Goal: Information Seeking & Learning: Compare options

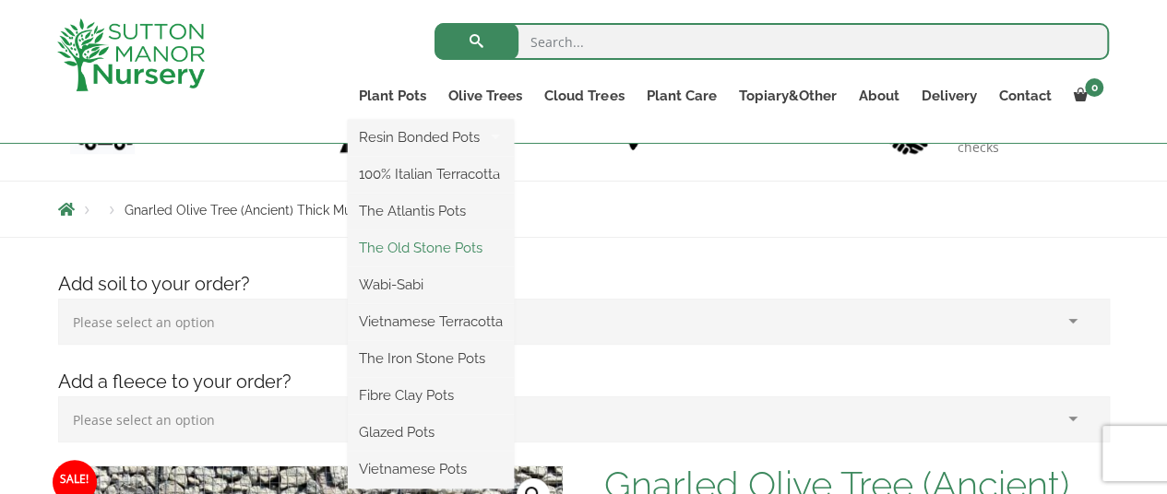
scroll to position [184, 0]
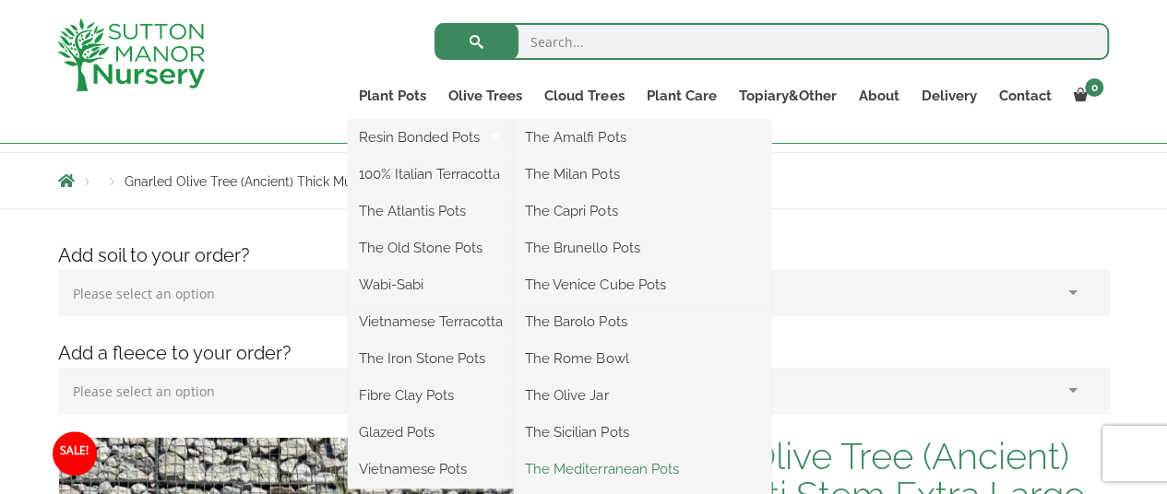
click at [581, 471] on link "The Mediterranean Pots" at bounding box center [642, 470] width 257 height 28
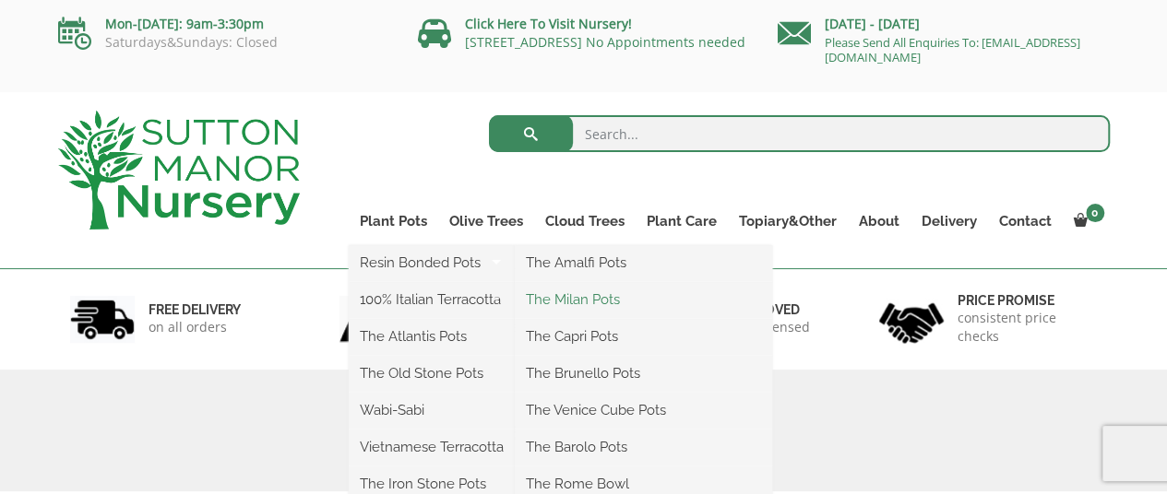
click at [567, 300] on link "The Milan Pots" at bounding box center [643, 300] width 257 height 28
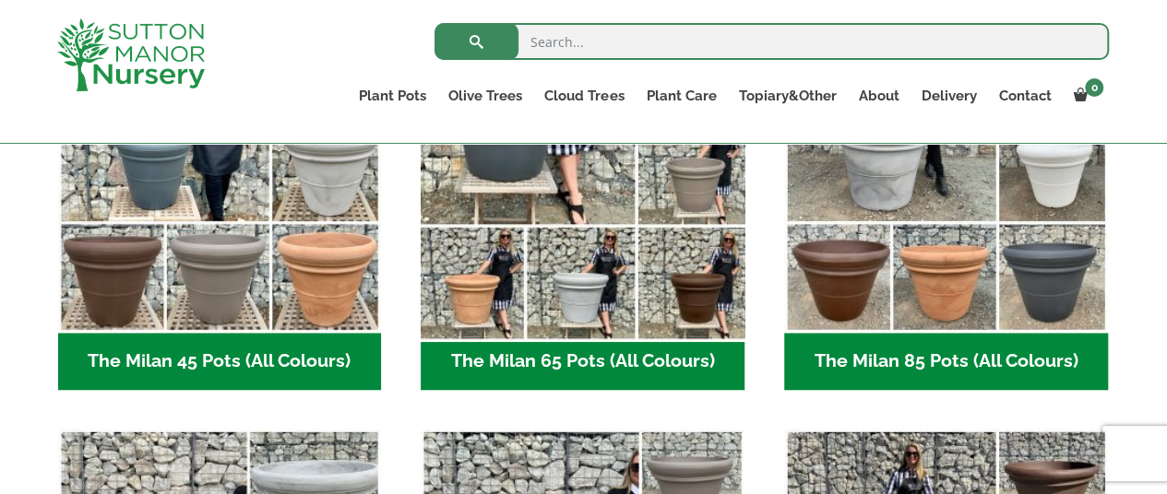
scroll to position [645, 0]
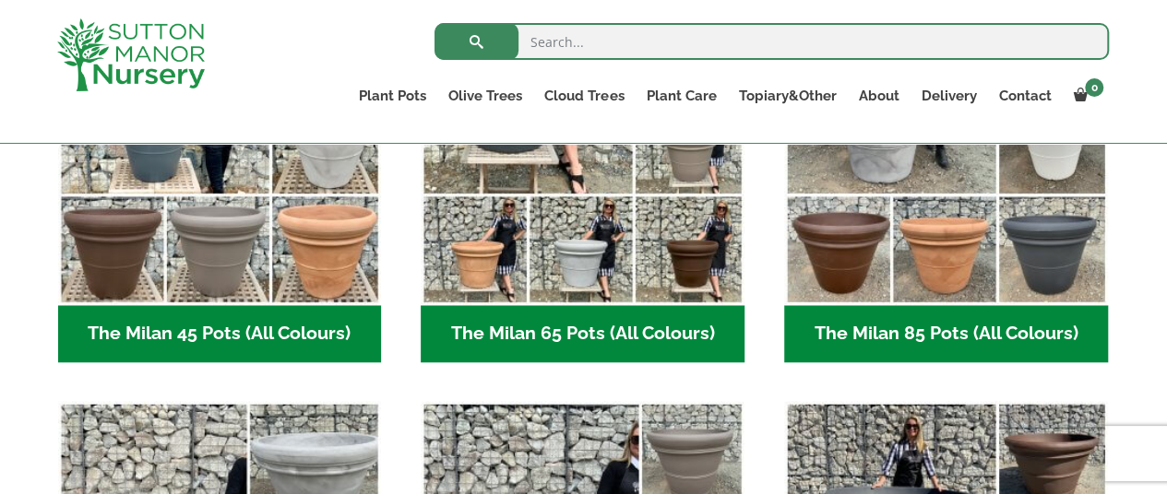
click at [895, 338] on h2 "The Milan 85 Pots (All Colours) (6)" at bounding box center [946, 333] width 324 height 57
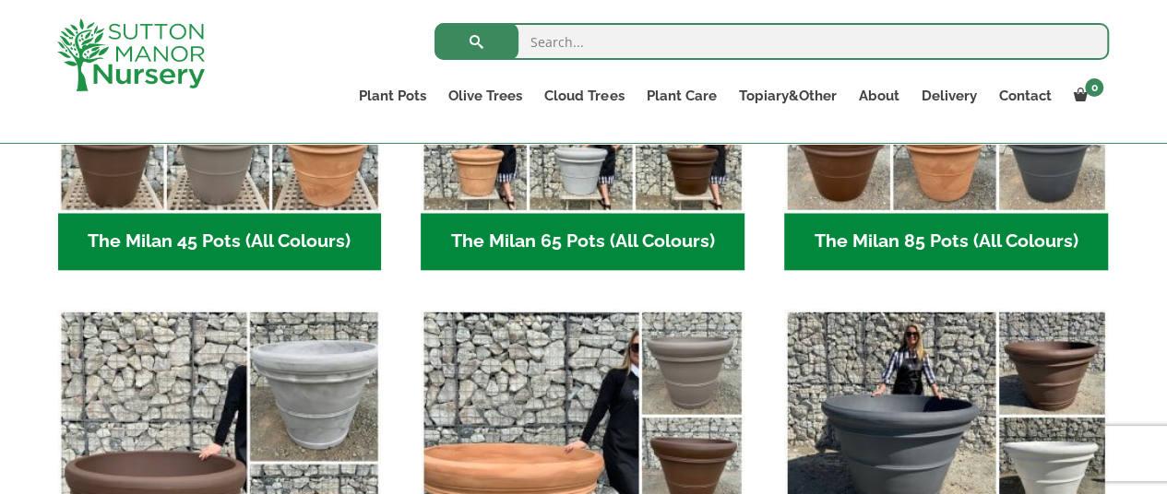
scroll to position [922, 0]
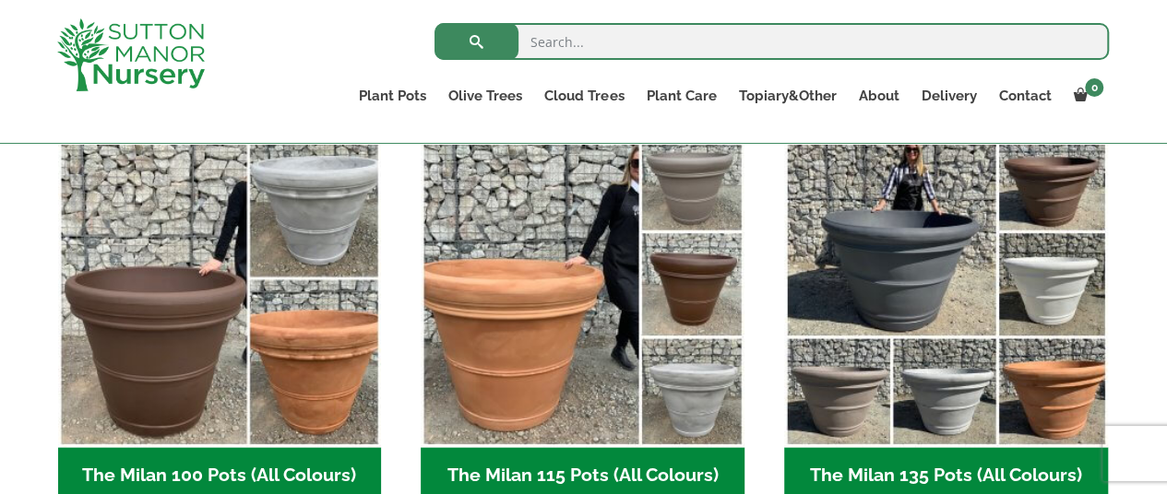
click at [226, 472] on h2 "The Milan 100 Pots (All Colours) (6)" at bounding box center [220, 475] width 324 height 57
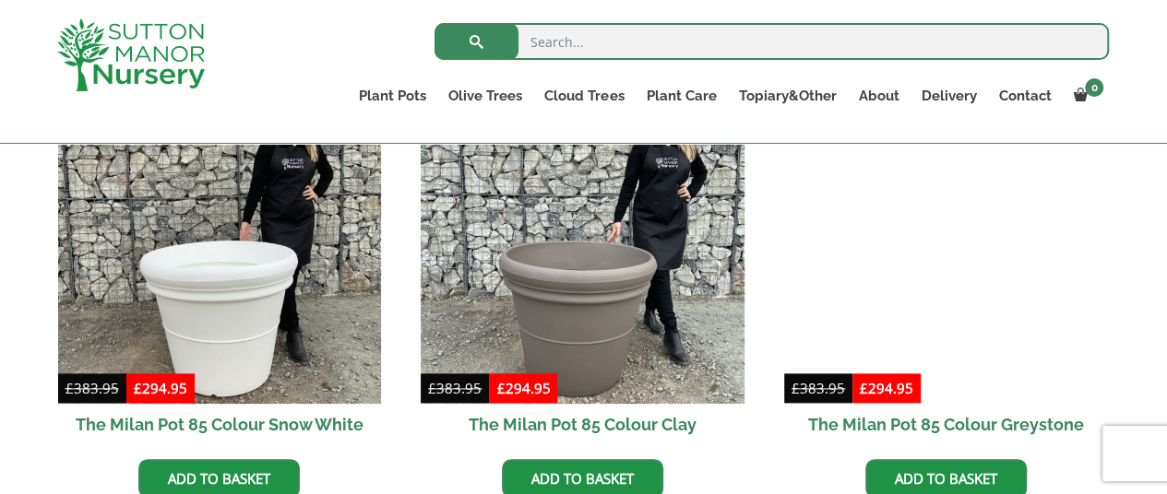
scroll to position [1014, 0]
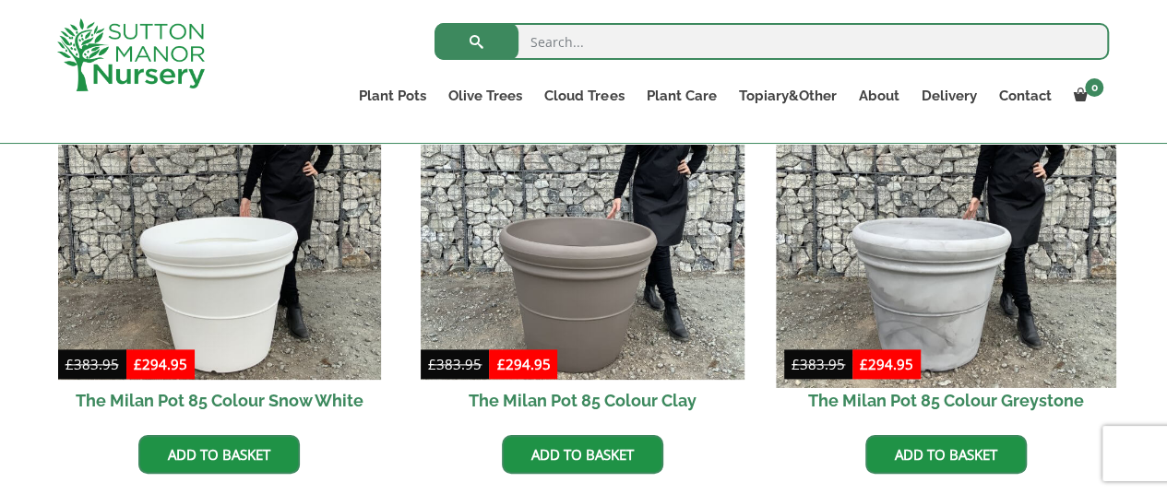
click at [955, 305] on img at bounding box center [945, 218] width 339 height 339
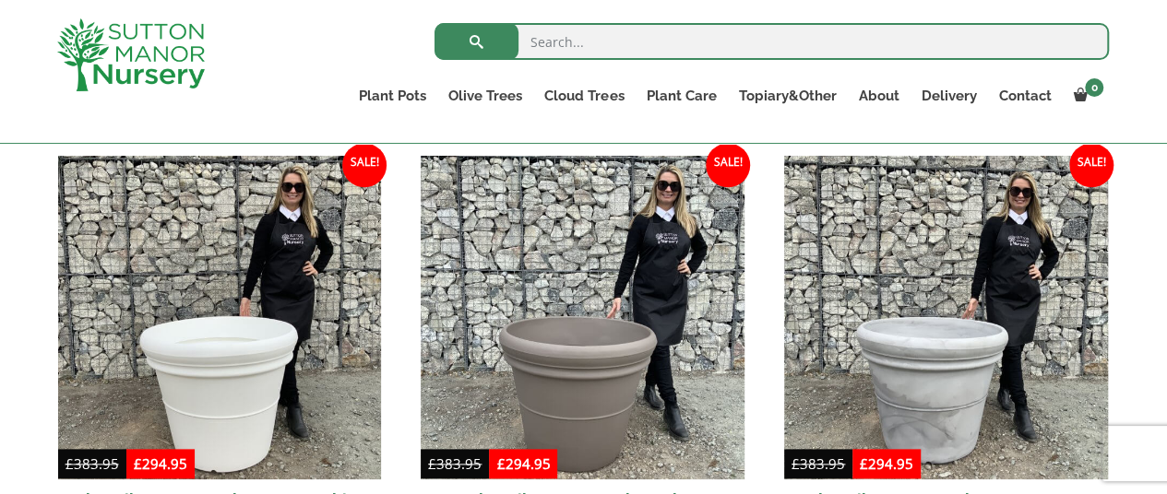
scroll to position [738, 0]
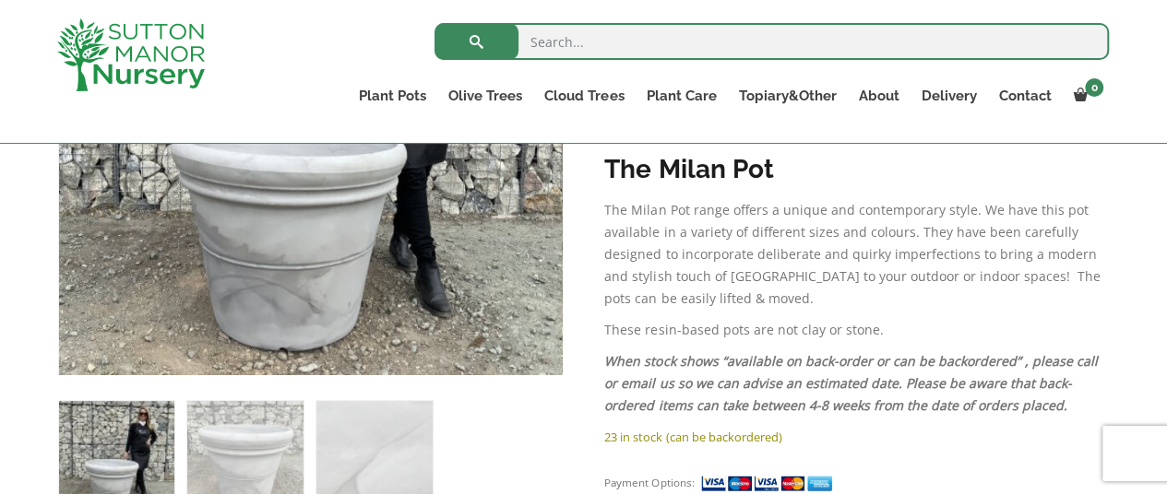
scroll to position [645, 0]
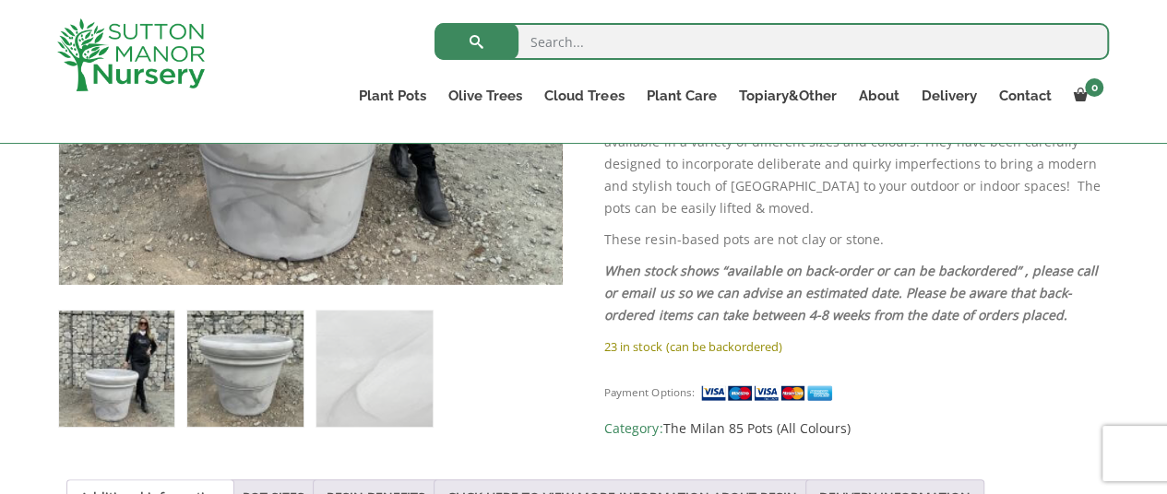
click at [269, 358] on img at bounding box center [244, 368] width 115 height 115
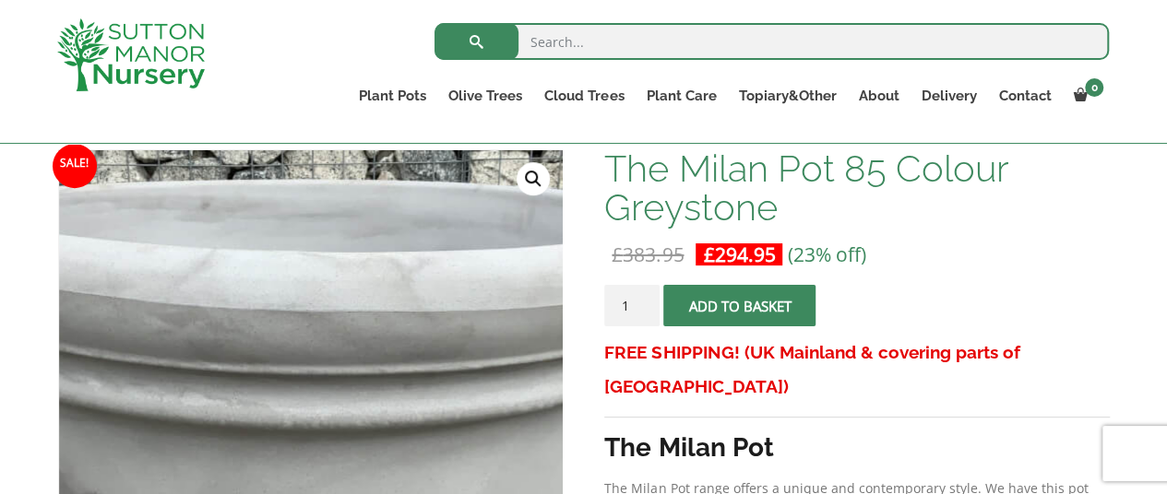
scroll to position [184, 0]
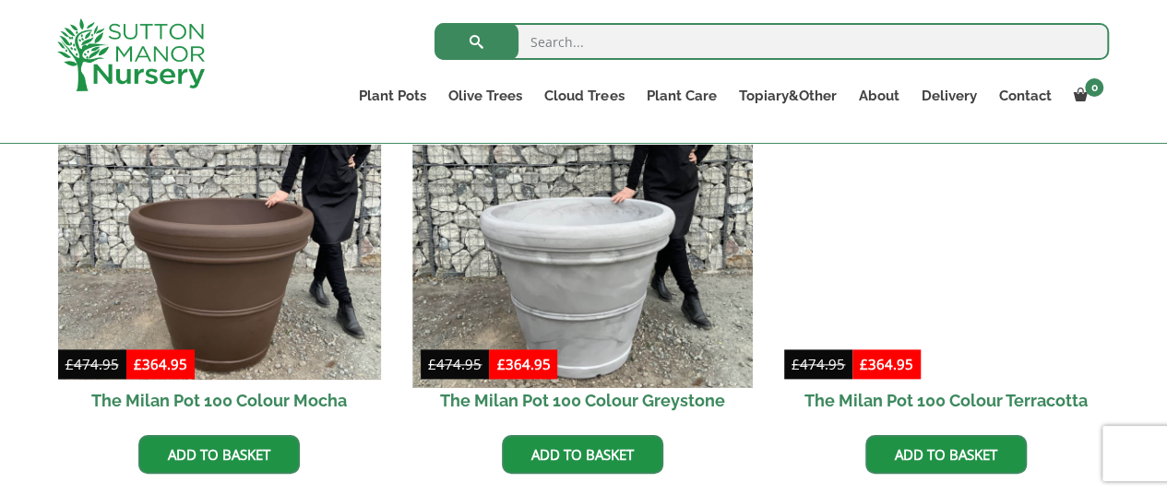
scroll to position [1107, 0]
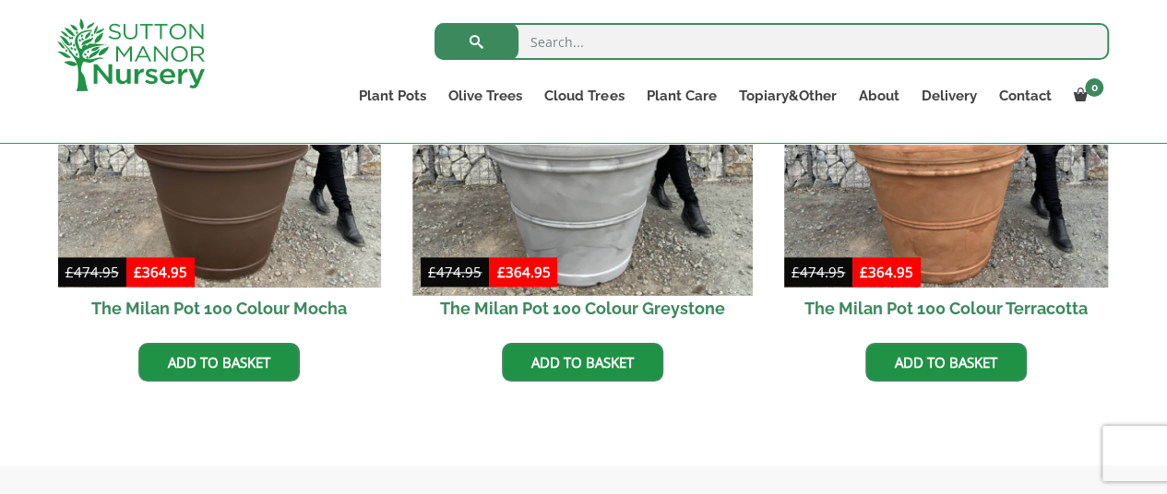
click at [585, 243] on img at bounding box center [582, 126] width 339 height 339
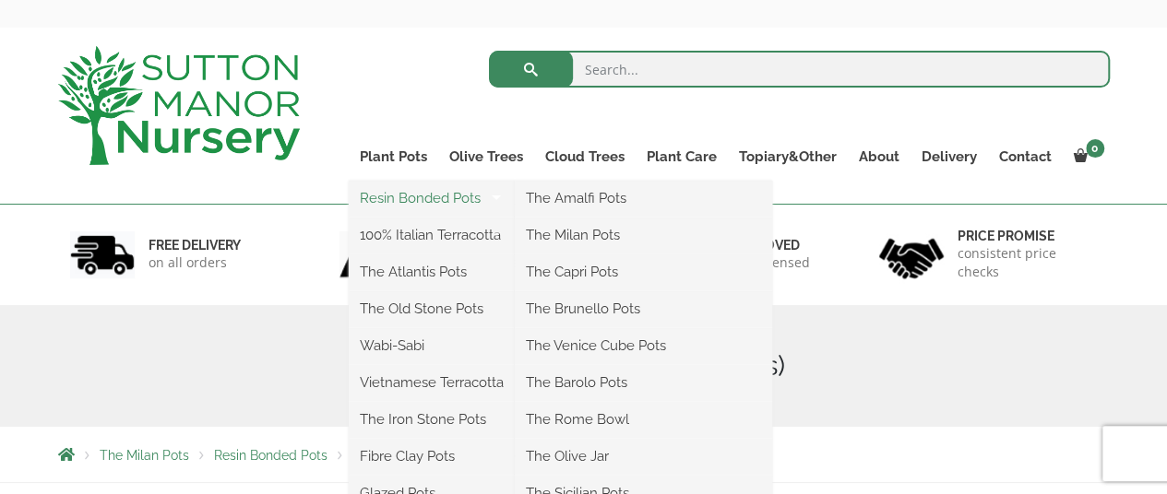
scroll to position [92, 0]
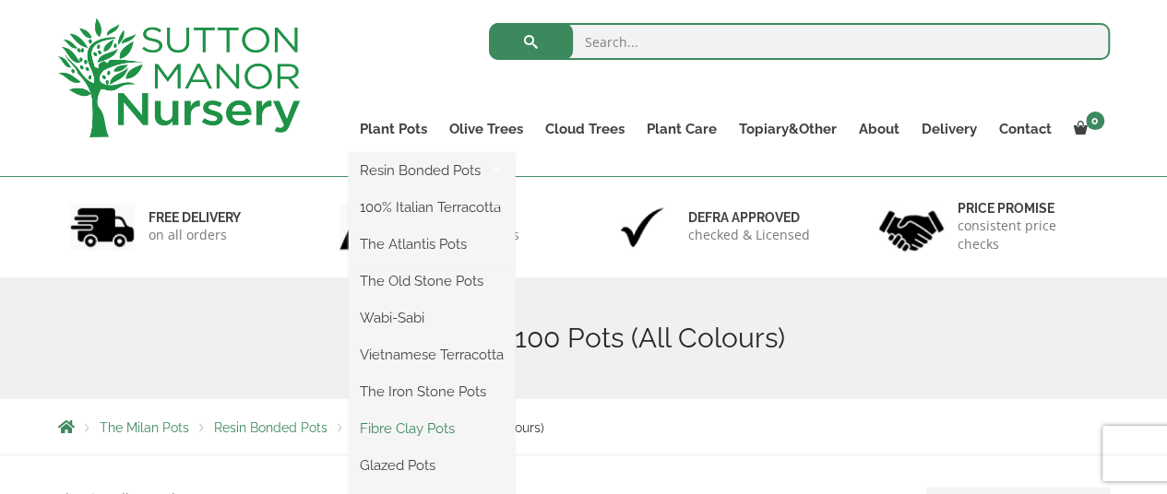
click at [430, 429] on link "Fibre Clay Pots" at bounding box center [432, 429] width 166 height 28
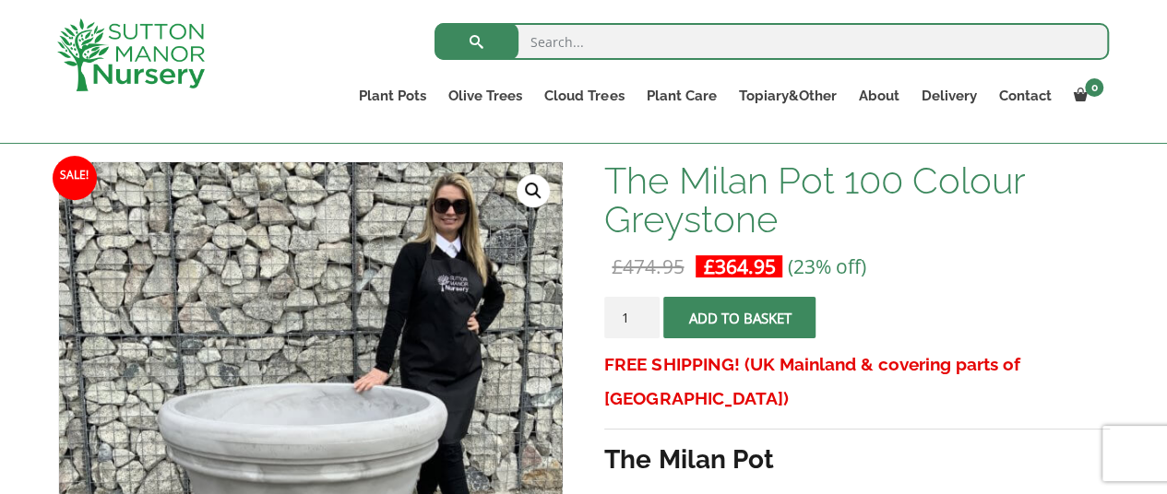
scroll to position [369, 0]
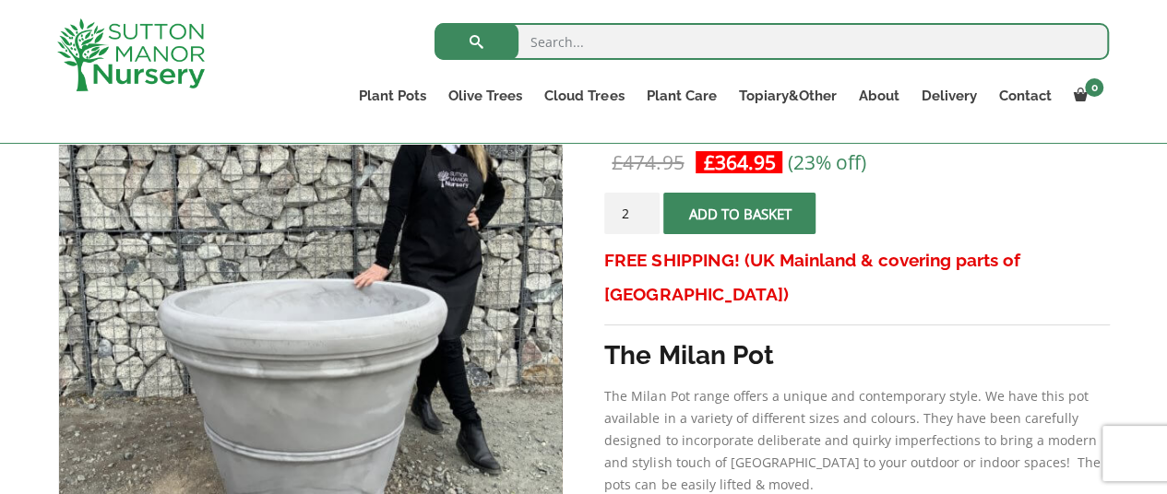
click at [642, 209] on input "2" at bounding box center [631, 213] width 55 height 41
type input "3"
click at [646, 207] on input "3" at bounding box center [631, 213] width 55 height 41
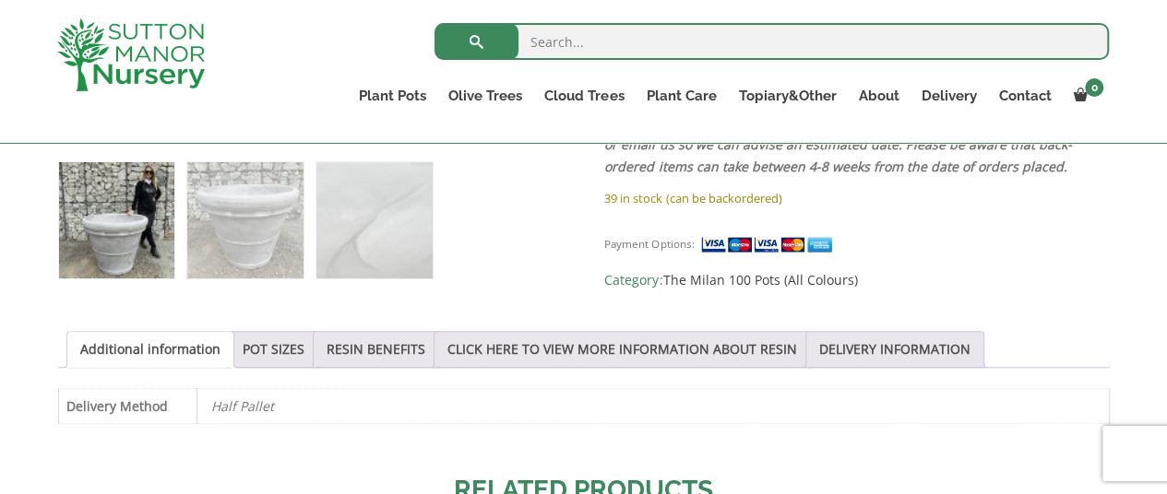
scroll to position [830, 0]
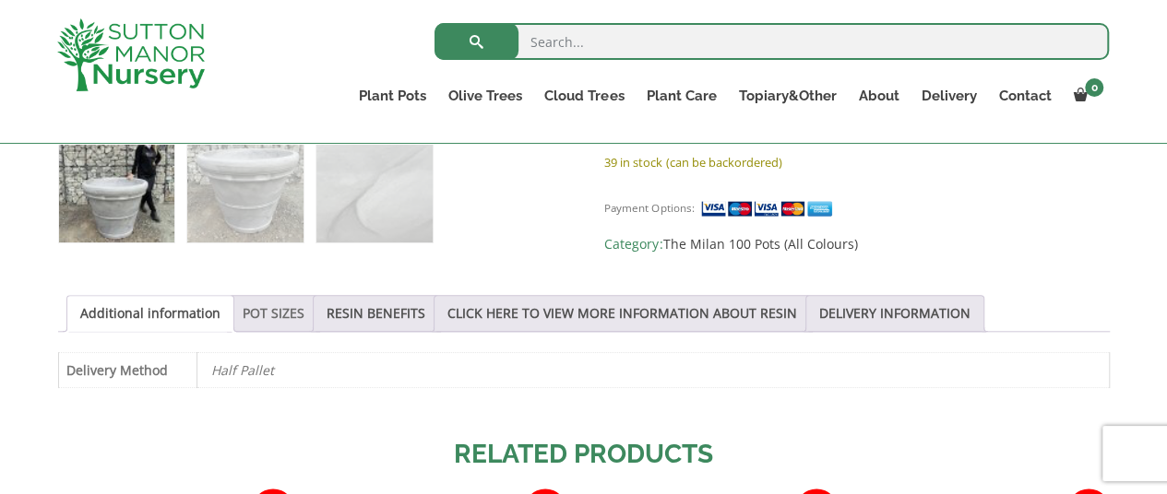
click at [273, 307] on link "POT SIZES" at bounding box center [274, 313] width 62 height 35
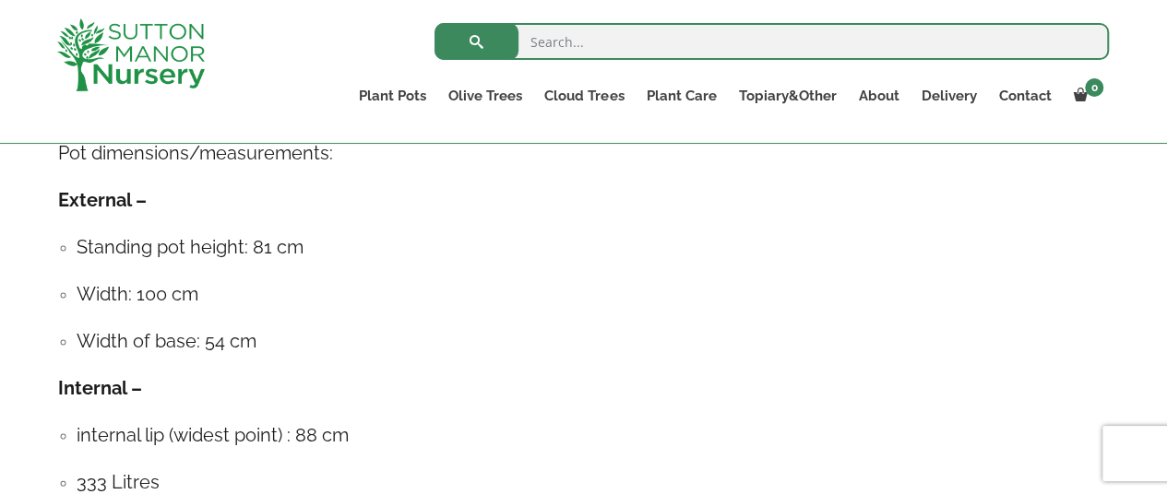
scroll to position [922, 0]
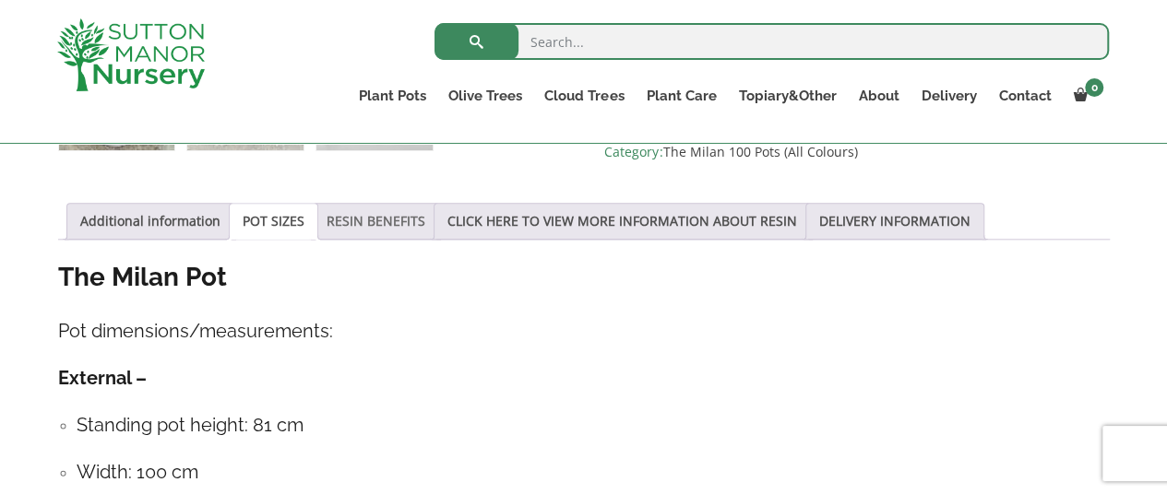
click at [369, 222] on link "RESIN BENEFITS" at bounding box center [375, 221] width 99 height 35
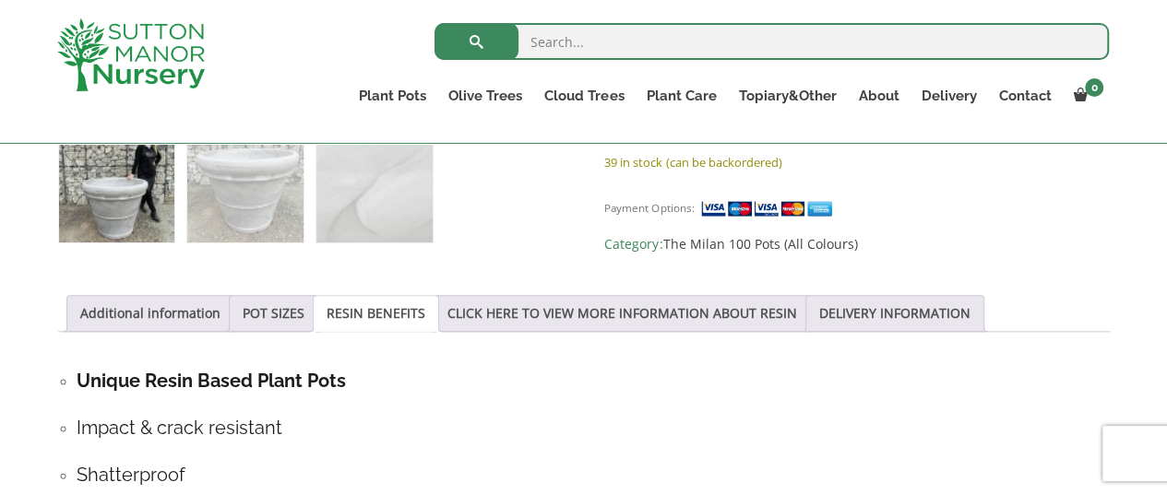
scroll to position [830, 0]
click at [566, 315] on link "CLICK HERE TO VIEW MORE INFORMATION ABOUT RESIN" at bounding box center [621, 313] width 349 height 35
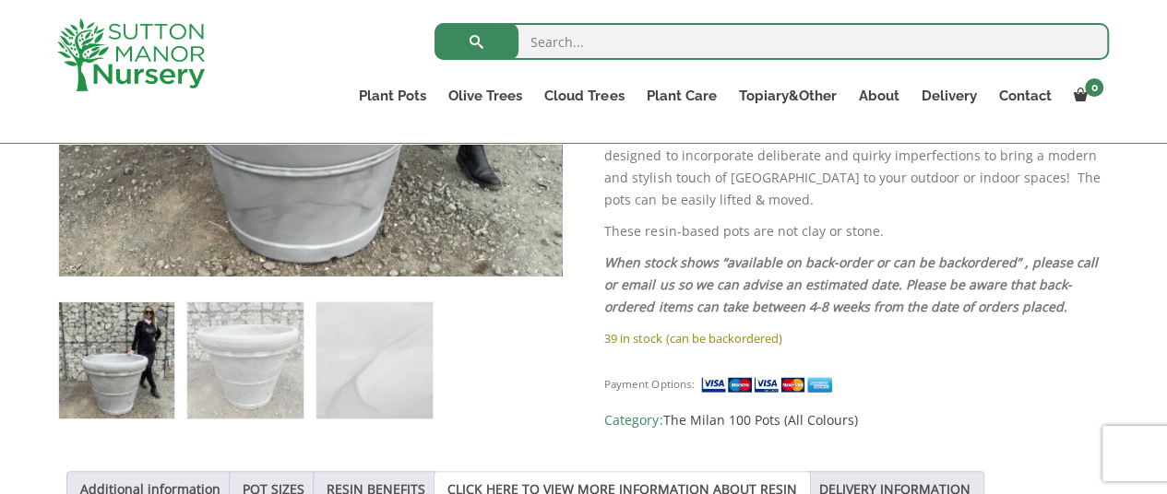
scroll to position [461, 0]
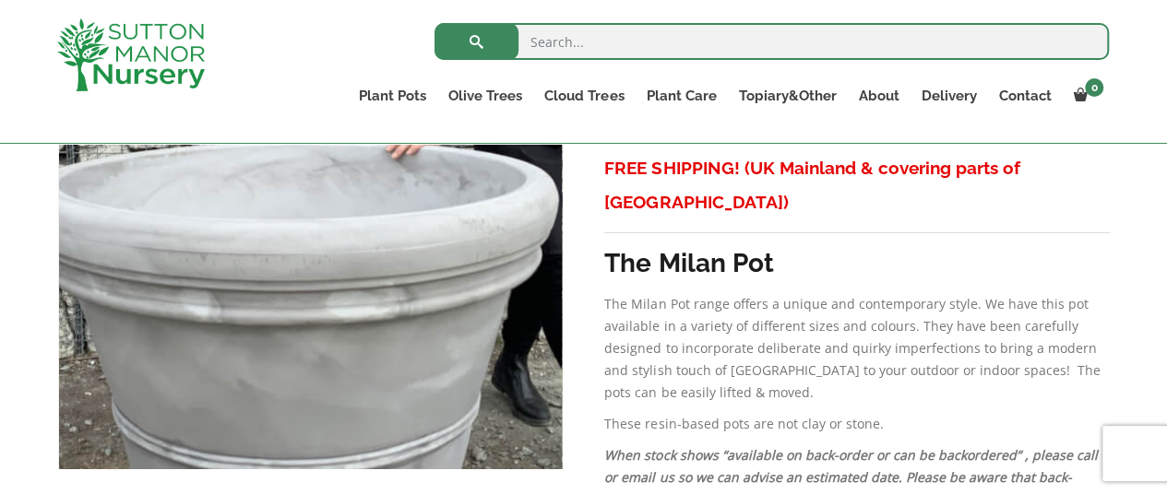
click at [314, 240] on img at bounding box center [307, 198] width 922 height 922
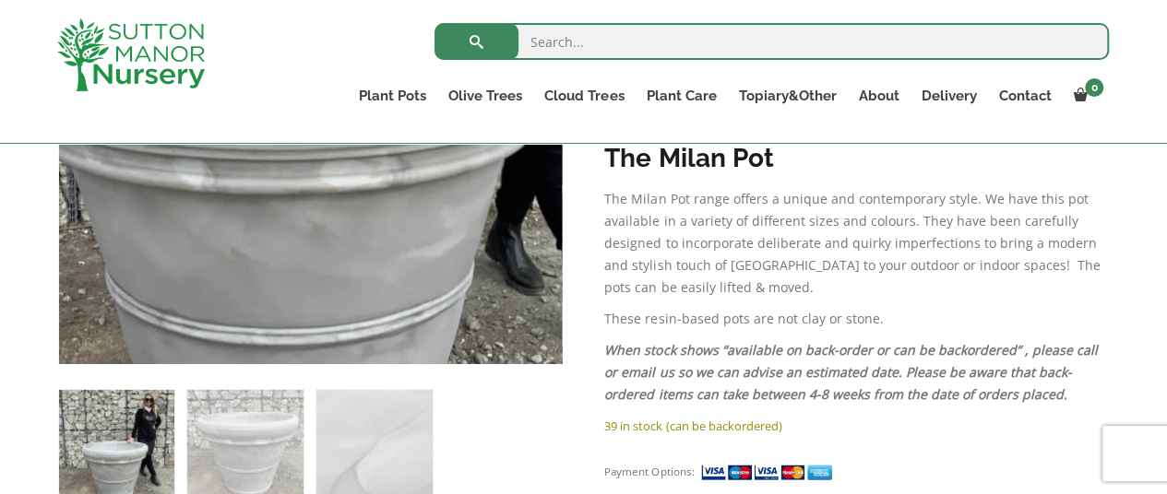
scroll to position [738, 0]
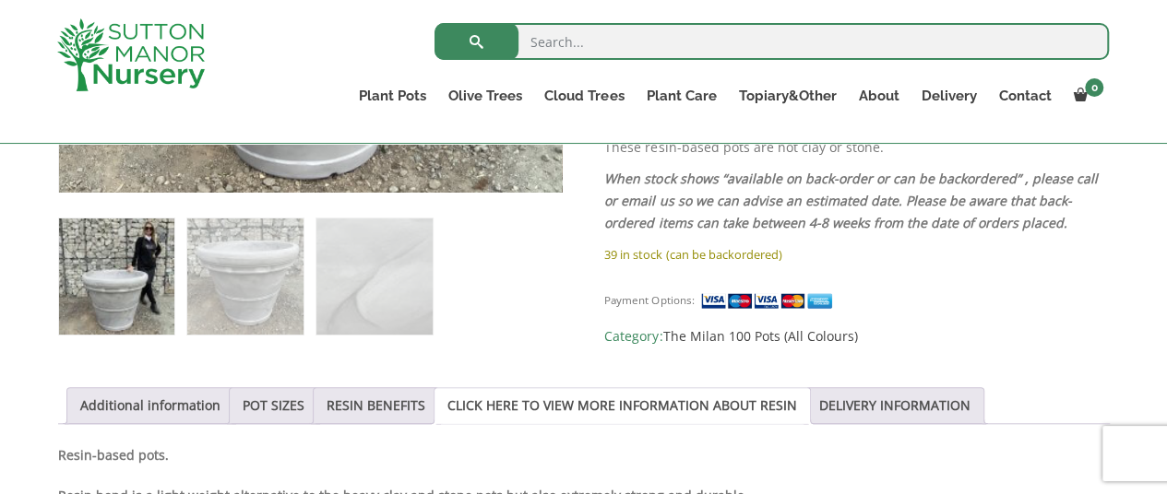
click at [135, 287] on img at bounding box center [116, 276] width 115 height 115
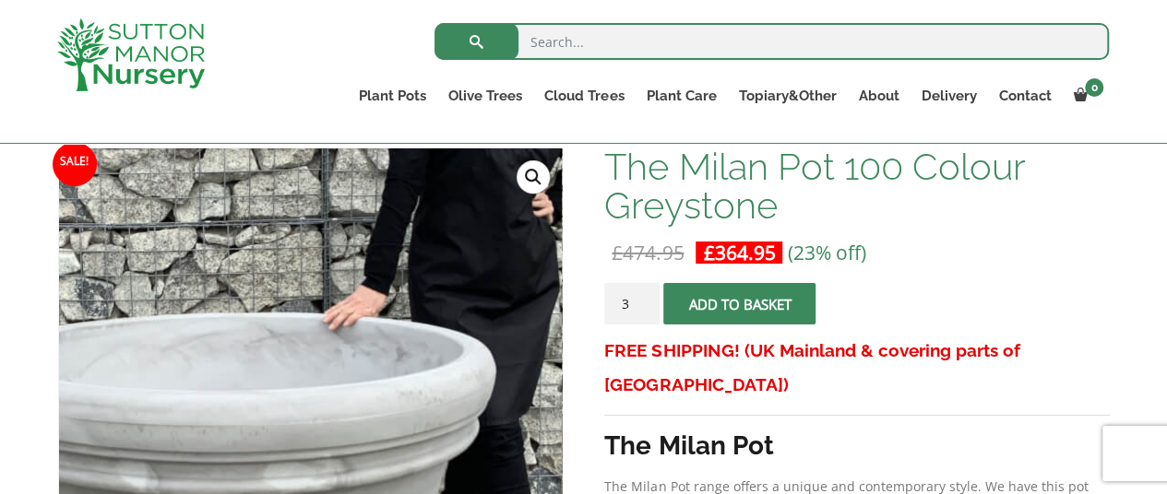
scroll to position [277, 0]
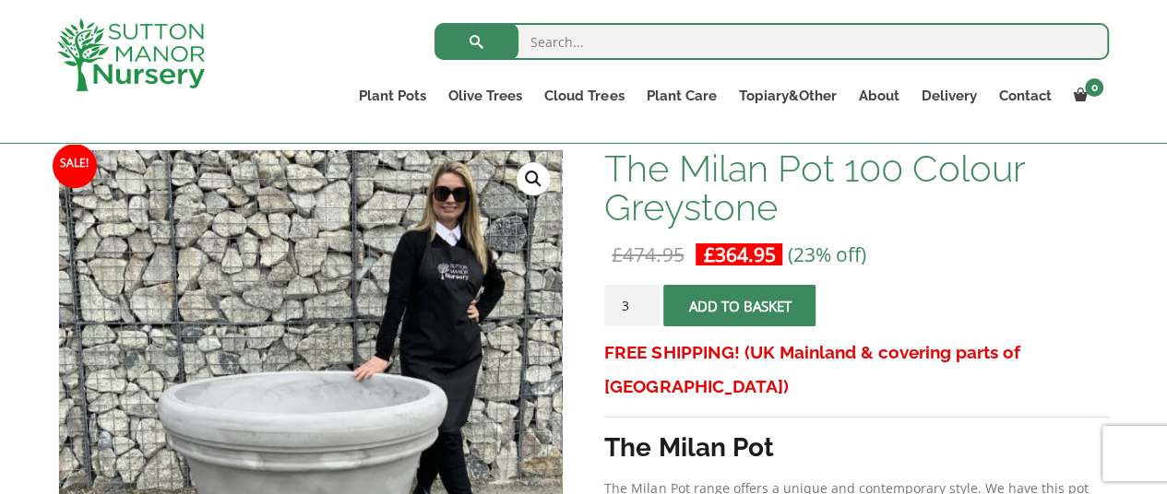
click at [528, 173] on link "🔍" at bounding box center [532, 178] width 33 height 33
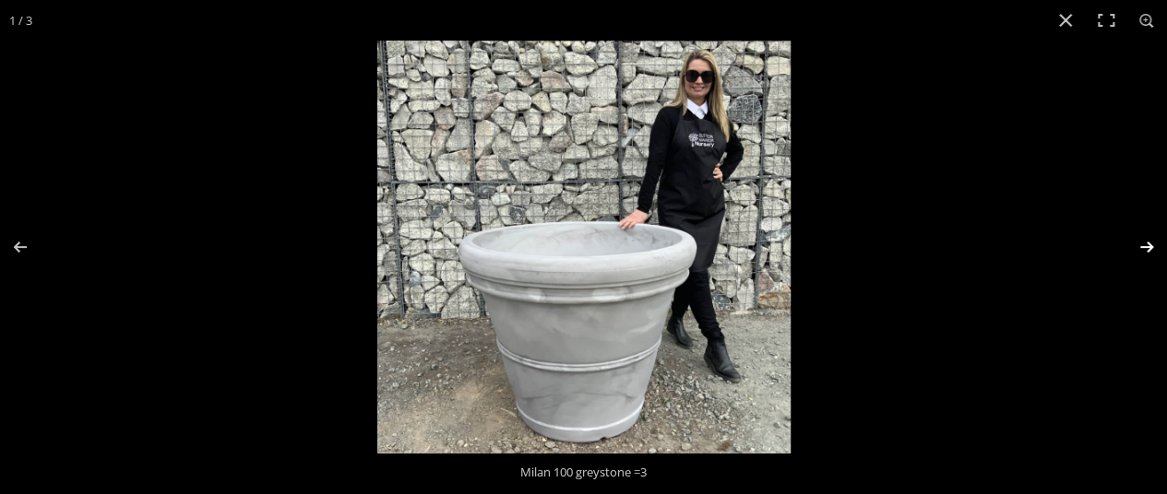
click at [1147, 246] on button "Next (arrow right)" at bounding box center [1134, 247] width 65 height 92
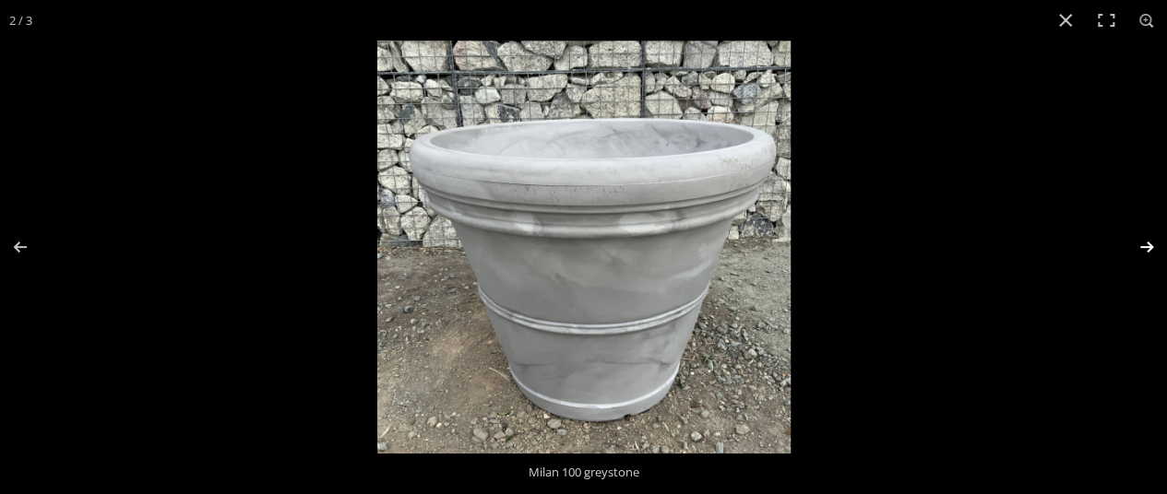
click at [1149, 244] on button "Next (arrow right)" at bounding box center [1134, 247] width 65 height 92
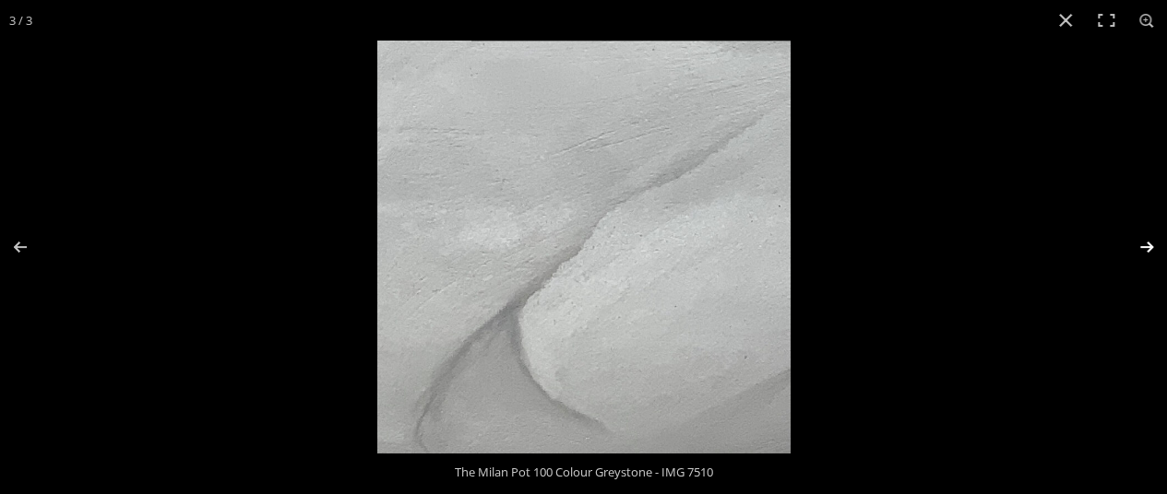
click at [1149, 244] on button "Next (arrow right)" at bounding box center [1134, 247] width 65 height 92
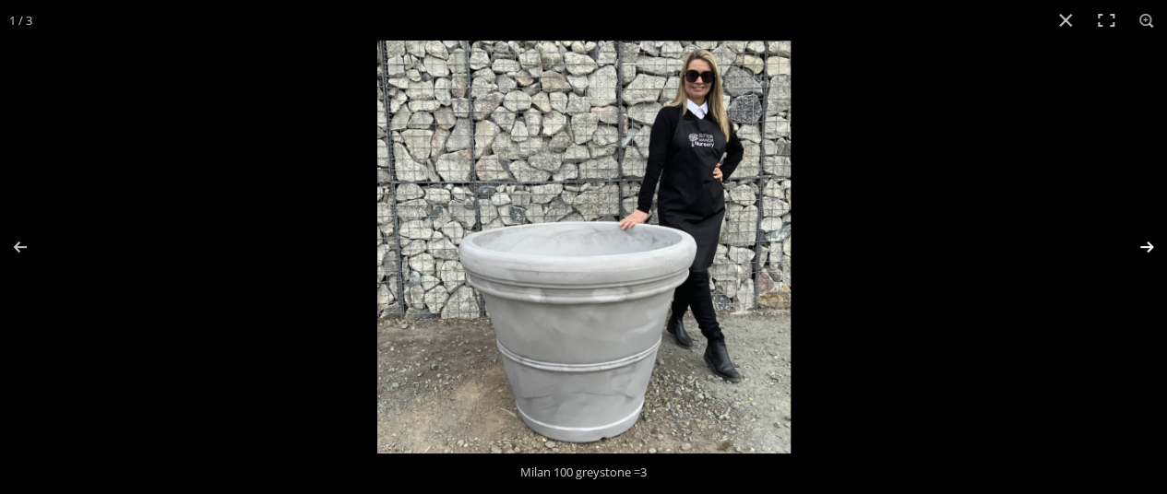
click at [1150, 244] on button "Next (arrow right)" at bounding box center [1134, 247] width 65 height 92
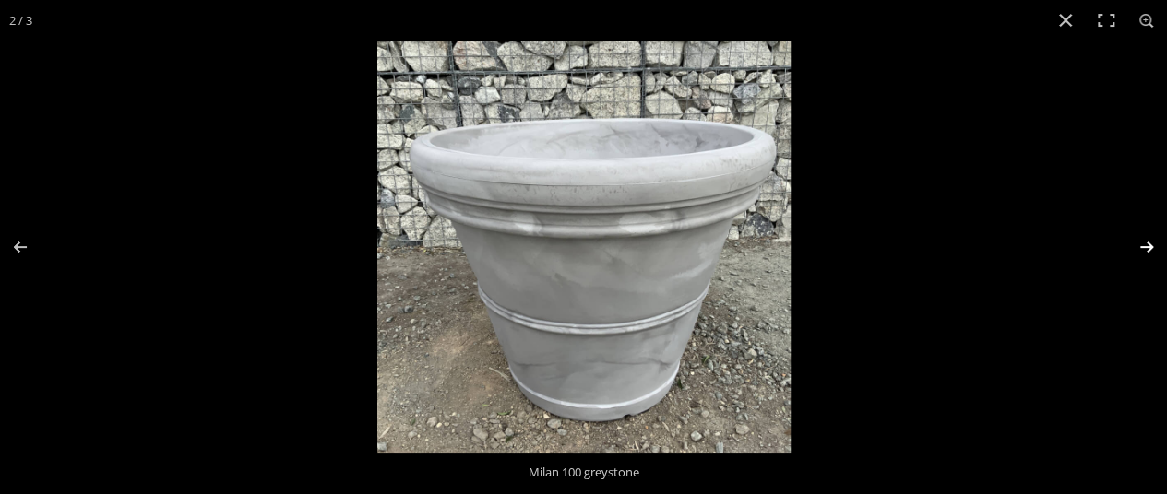
click at [1150, 244] on button "Next (arrow right)" at bounding box center [1134, 247] width 65 height 92
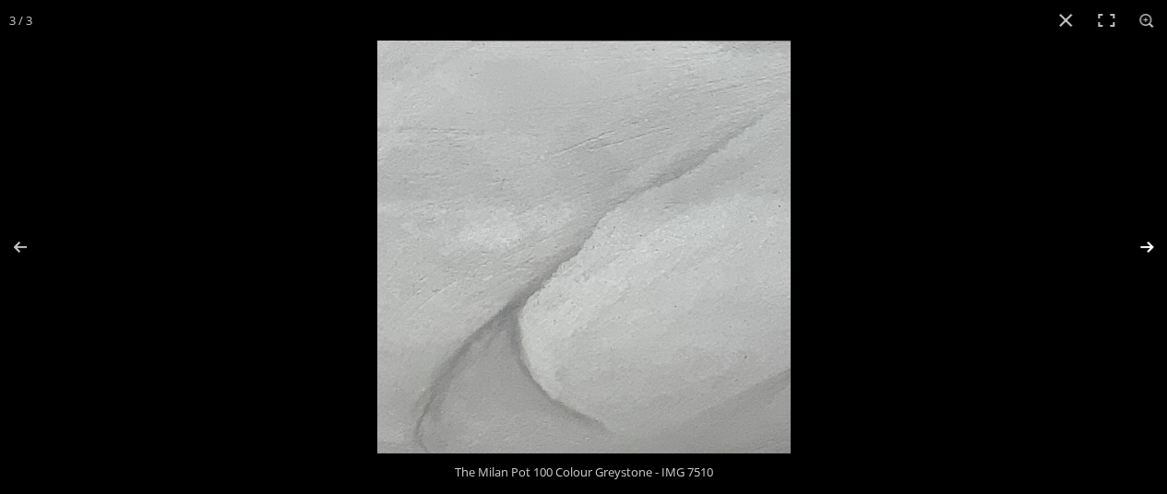
click at [1150, 244] on button "Next (arrow right)" at bounding box center [1134, 247] width 65 height 92
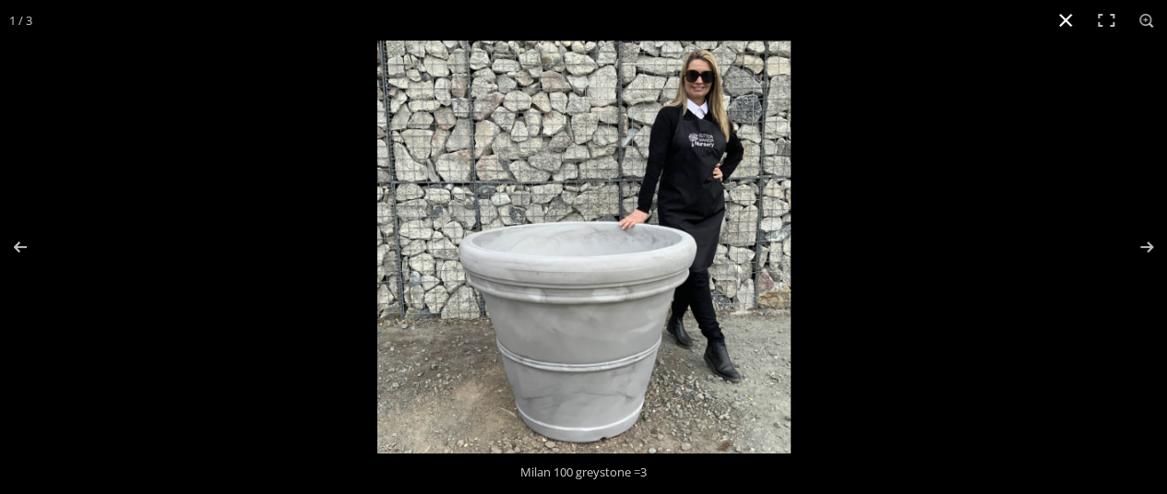
click at [1066, 19] on button "Close (Esc)" at bounding box center [1065, 20] width 41 height 41
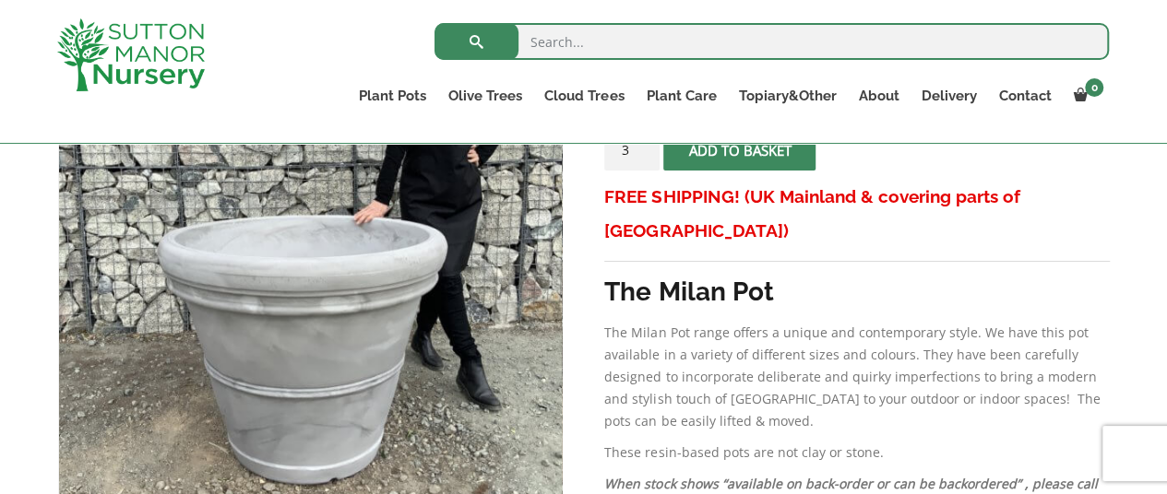
scroll to position [461, 0]
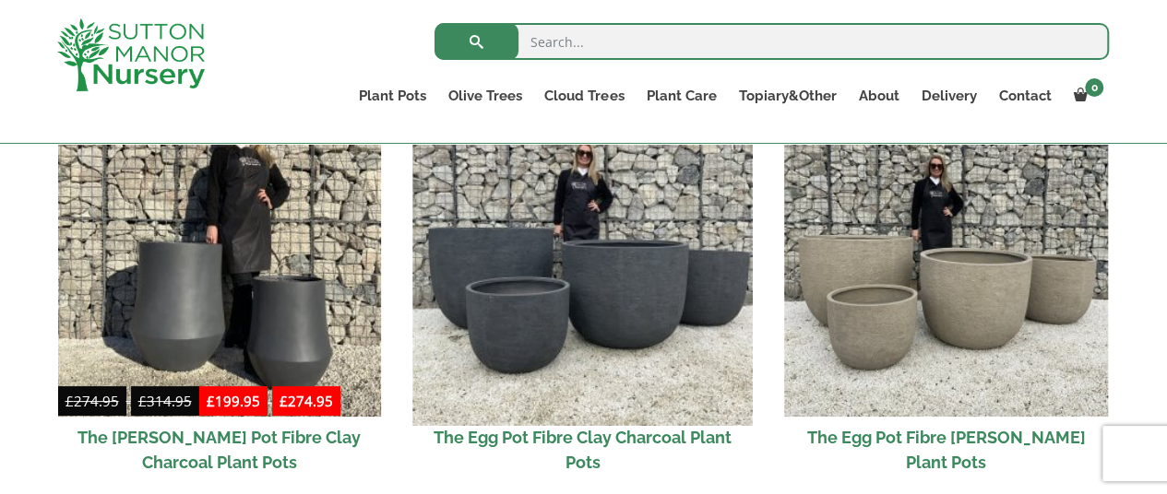
scroll to position [738, 0]
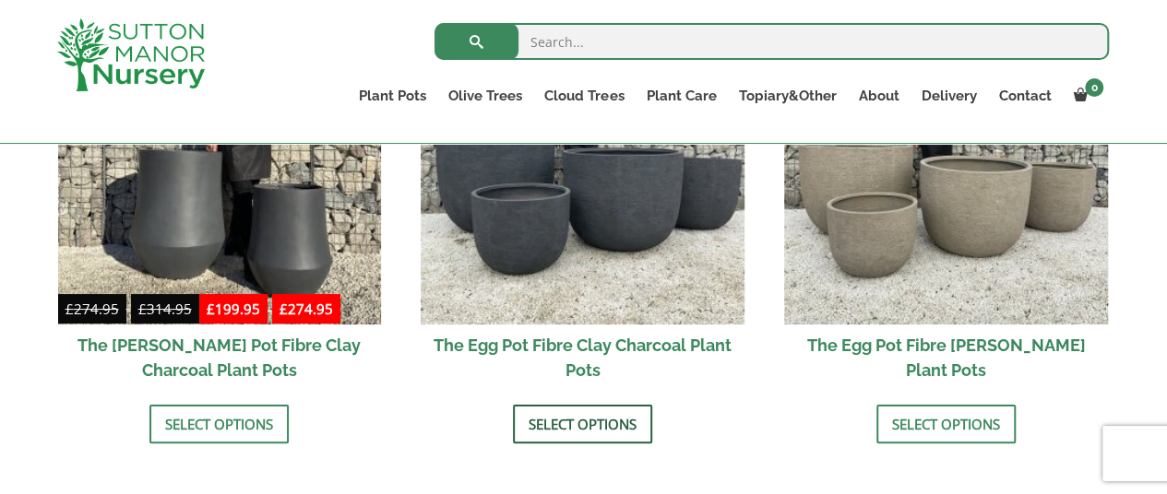
click at [572, 420] on link "Select options" at bounding box center [582, 424] width 139 height 39
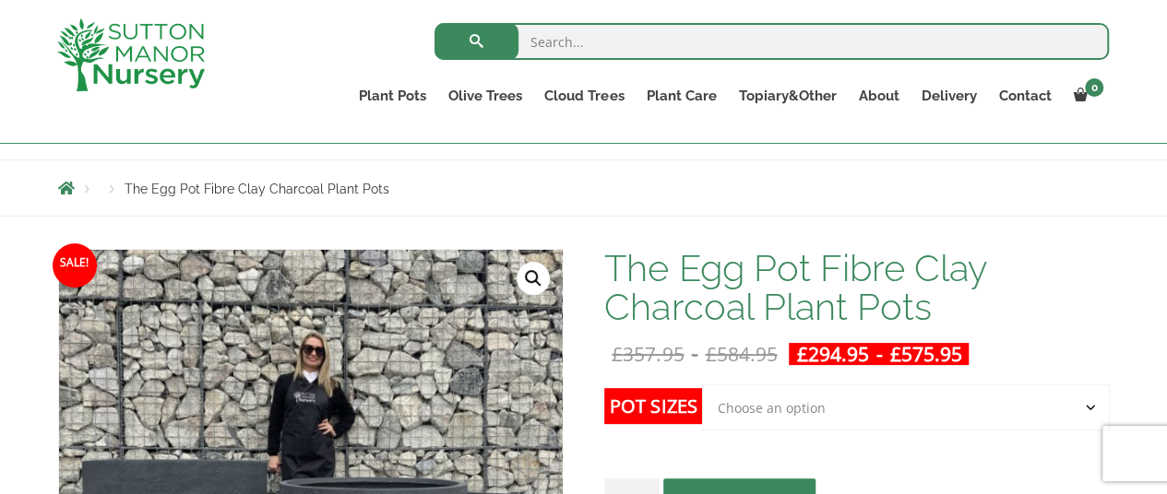
scroll to position [277, 0]
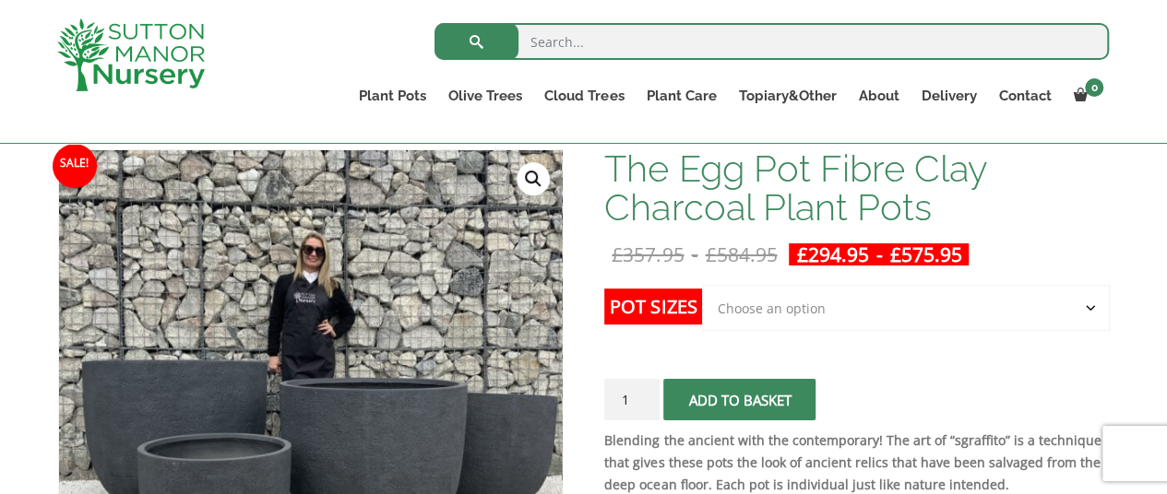
click at [832, 305] on select "Choose an option Click here to buy the 5th To Largest Pot In The Picture Click …" at bounding box center [905, 308] width 407 height 46
click at [702, 285] on select "Choose an option Click here to buy the 5th To Largest Pot In The Picture Click …" at bounding box center [905, 308] width 407 height 46
select select "Click here to buy the 2nd To Largest Pot In The Picture"
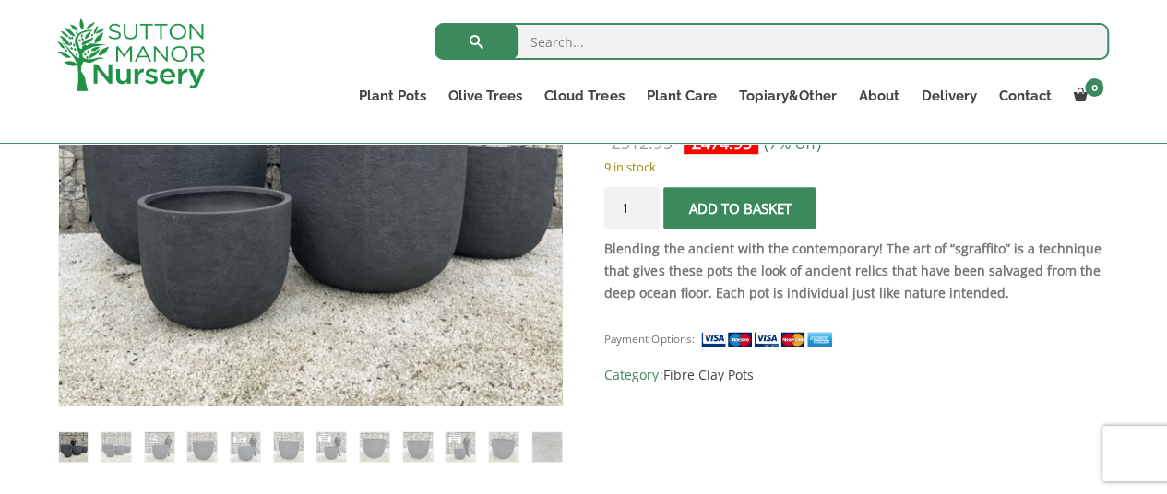
scroll to position [553, 0]
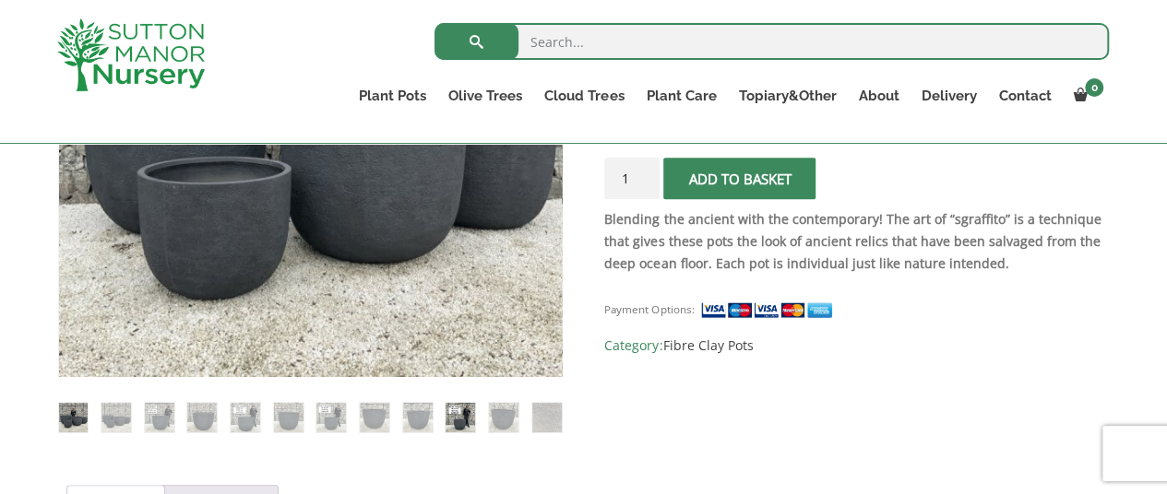
click at [457, 418] on img at bounding box center [460, 418] width 30 height 30
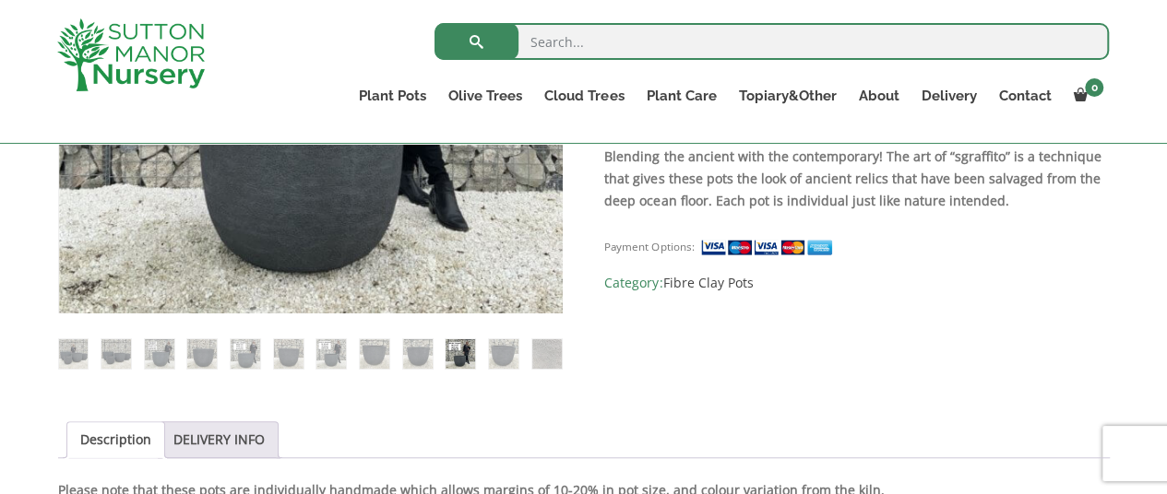
scroll to position [645, 0]
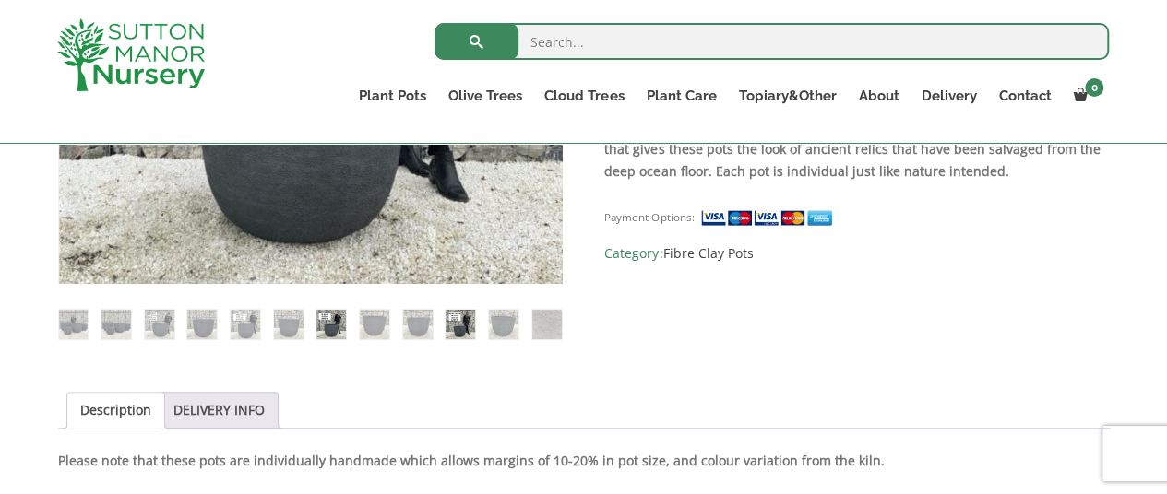
click at [331, 329] on img at bounding box center [331, 325] width 30 height 30
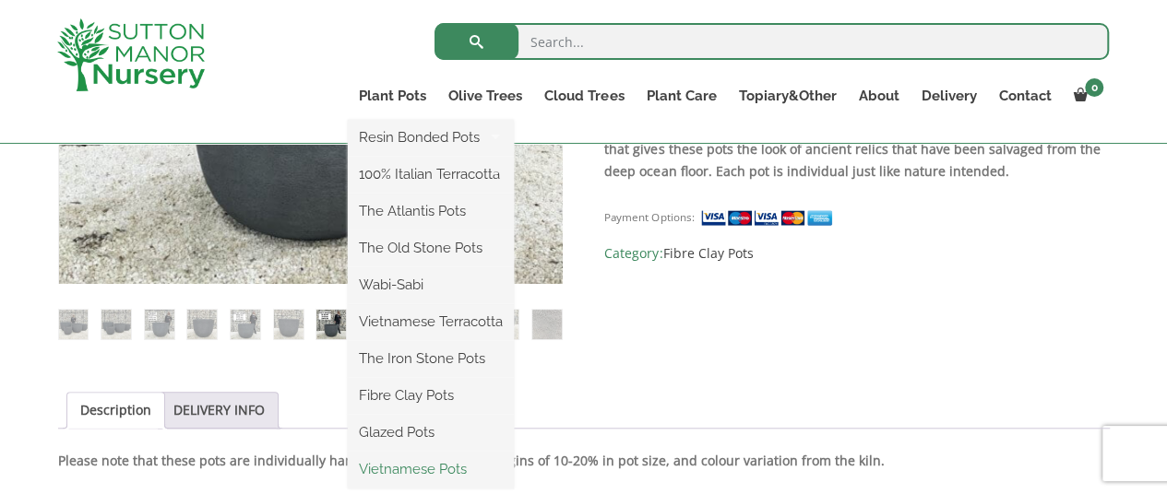
click at [412, 466] on link "Vietnamese Pots" at bounding box center [431, 470] width 166 height 28
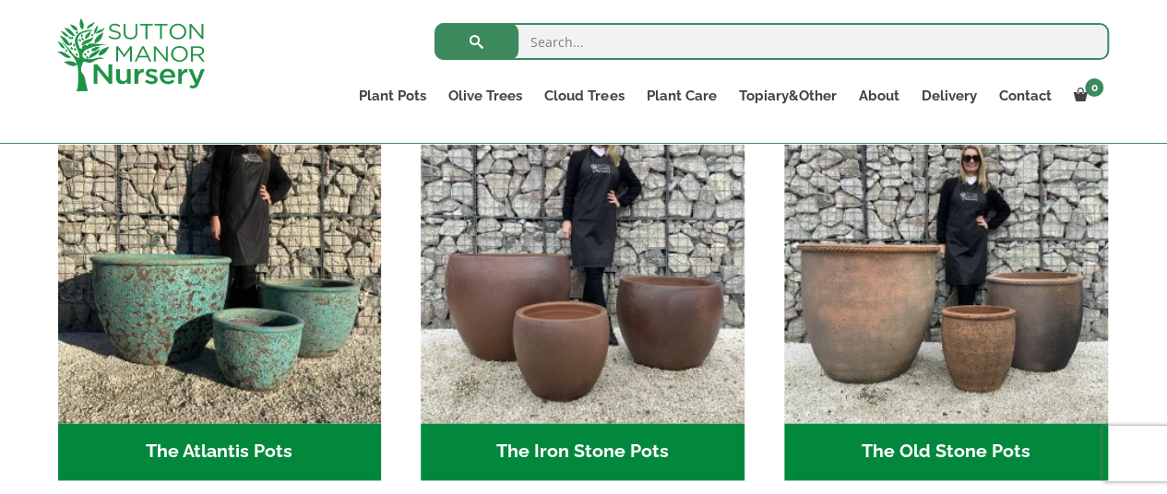
scroll to position [1291, 0]
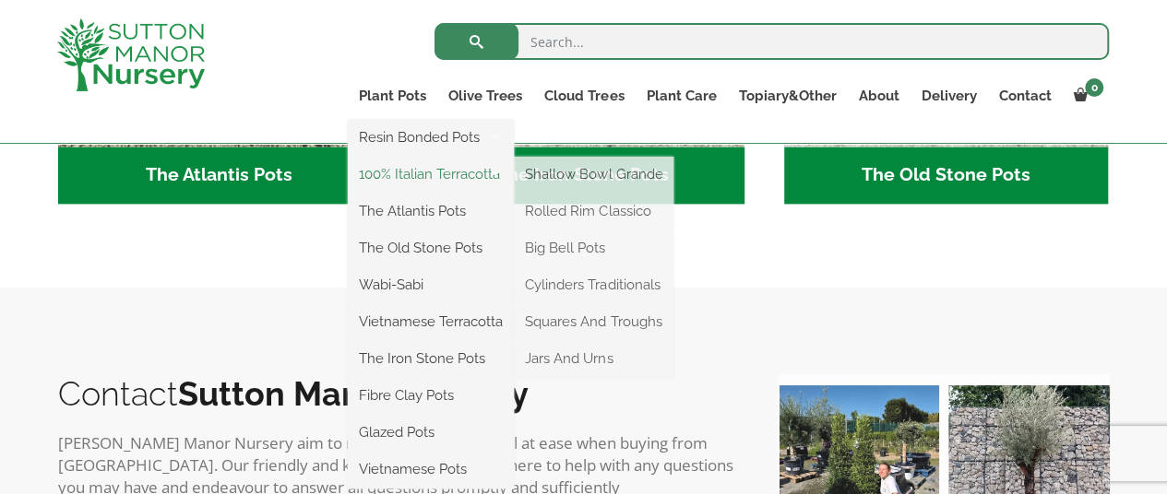
click at [404, 171] on link "100% Italian Terracotta" at bounding box center [431, 174] width 166 height 28
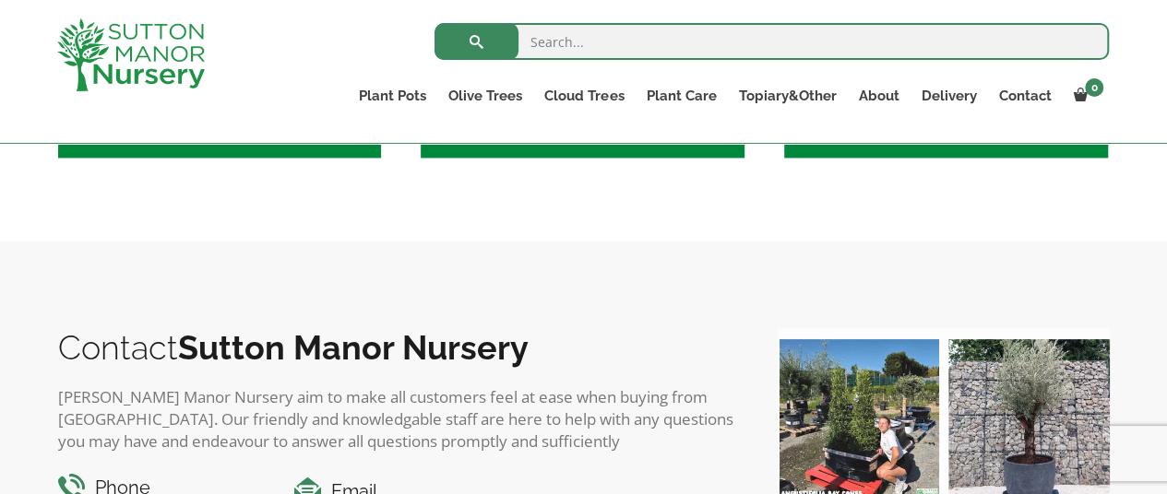
scroll to position [1383, 0]
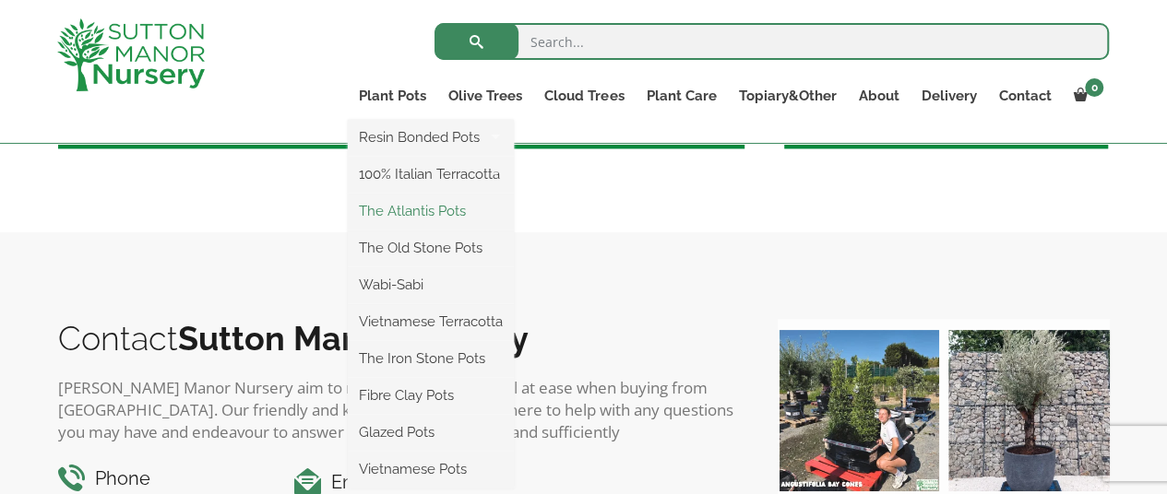
click at [424, 207] on link "The Atlantis Pots" at bounding box center [431, 211] width 166 height 28
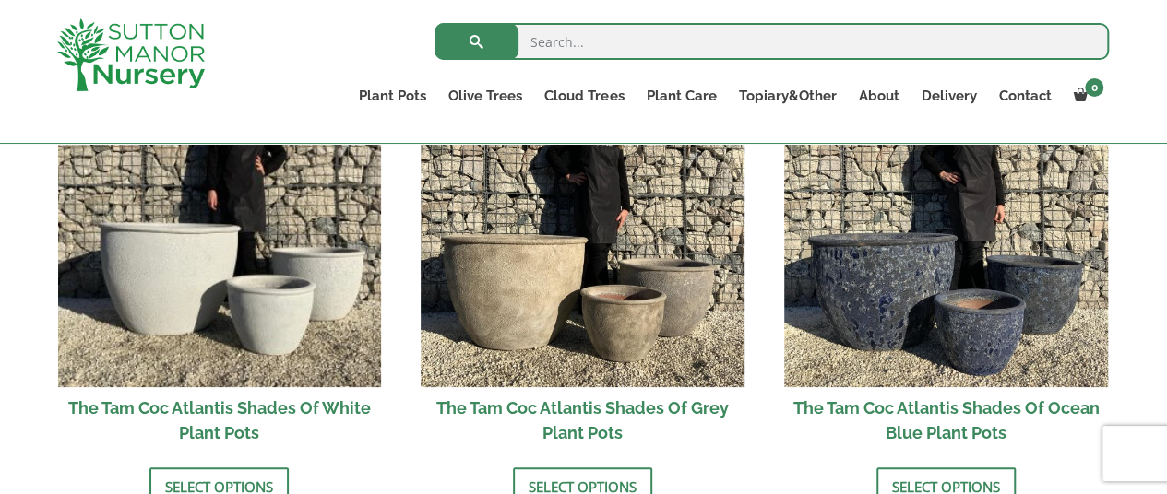
scroll to position [1291, 0]
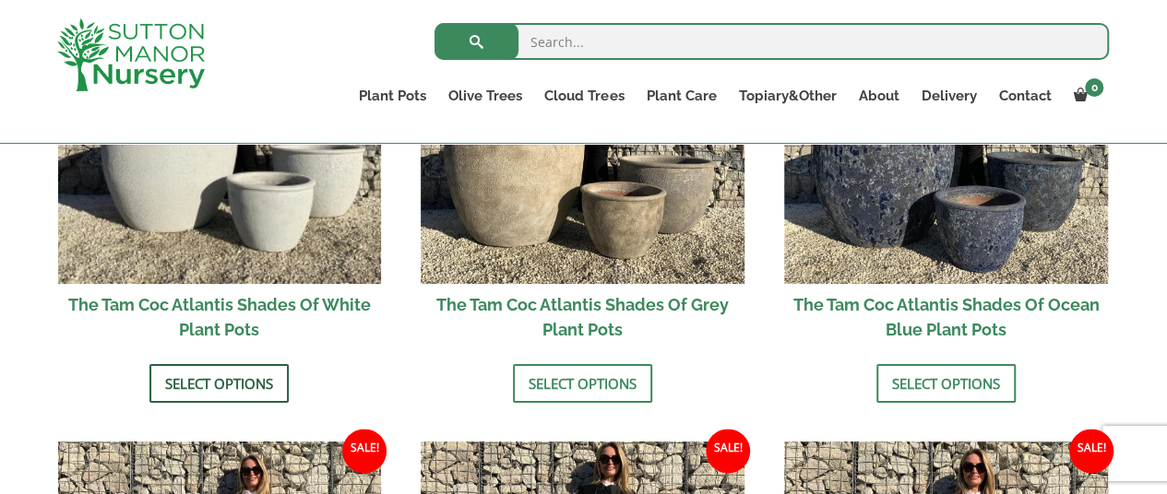
click at [196, 377] on link "Select options" at bounding box center [218, 383] width 139 height 39
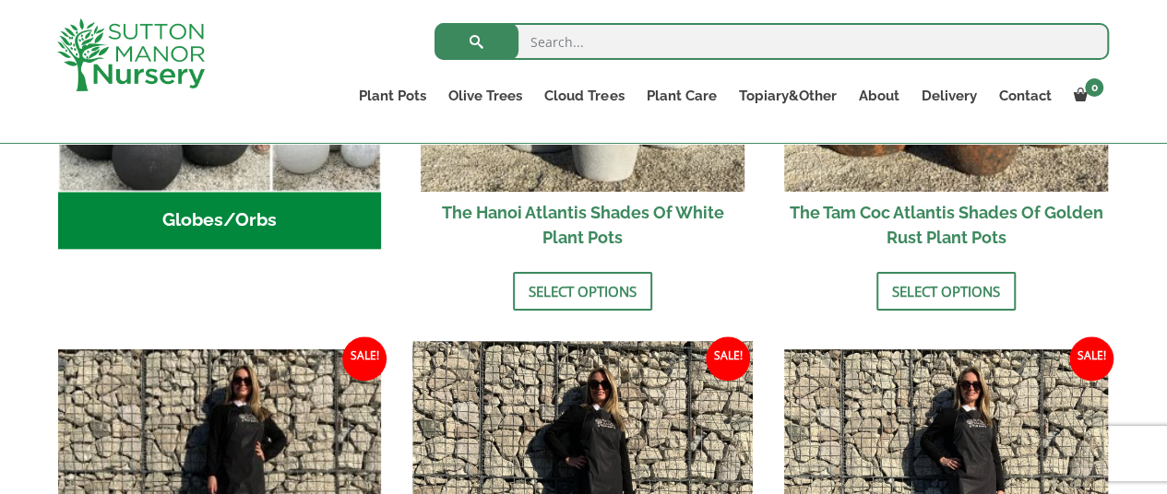
scroll to position [830, 0]
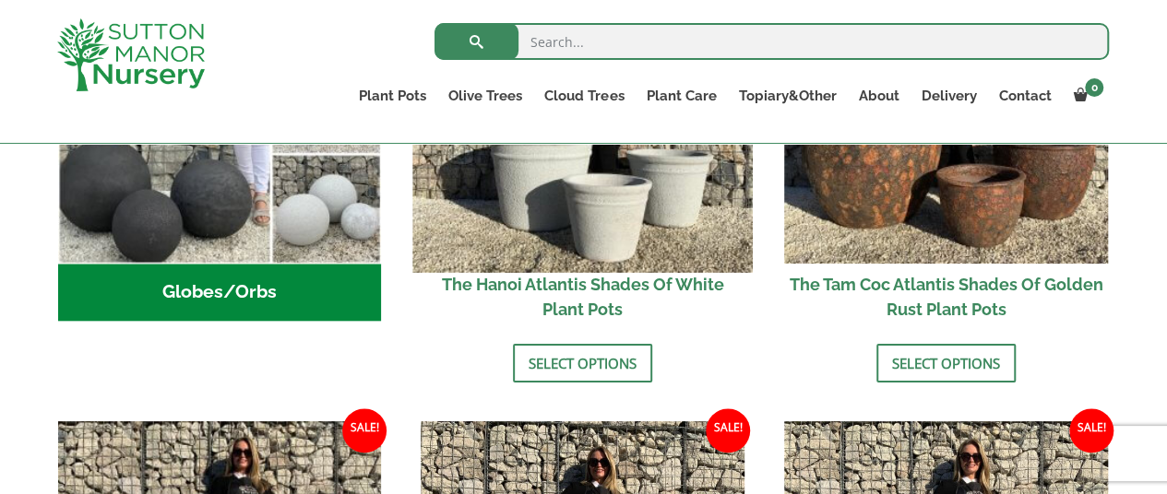
click at [622, 219] on img at bounding box center [582, 102] width 339 height 339
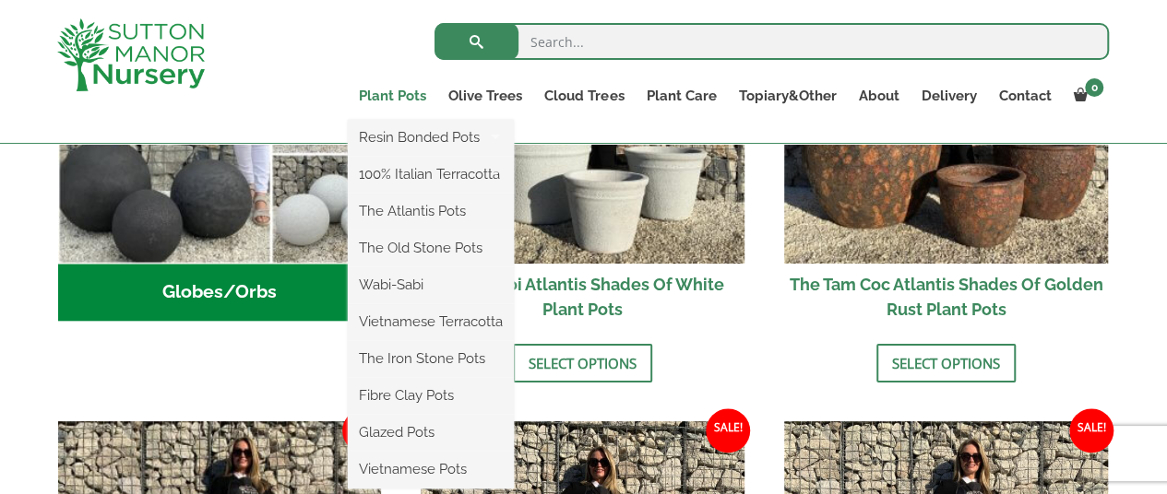
click at [364, 90] on link "Plant Pots" at bounding box center [392, 96] width 89 height 26
click at [398, 93] on link "Plant Pots" at bounding box center [392, 96] width 89 height 26
click at [404, 248] on link "The Old Stone Pots" at bounding box center [431, 248] width 166 height 28
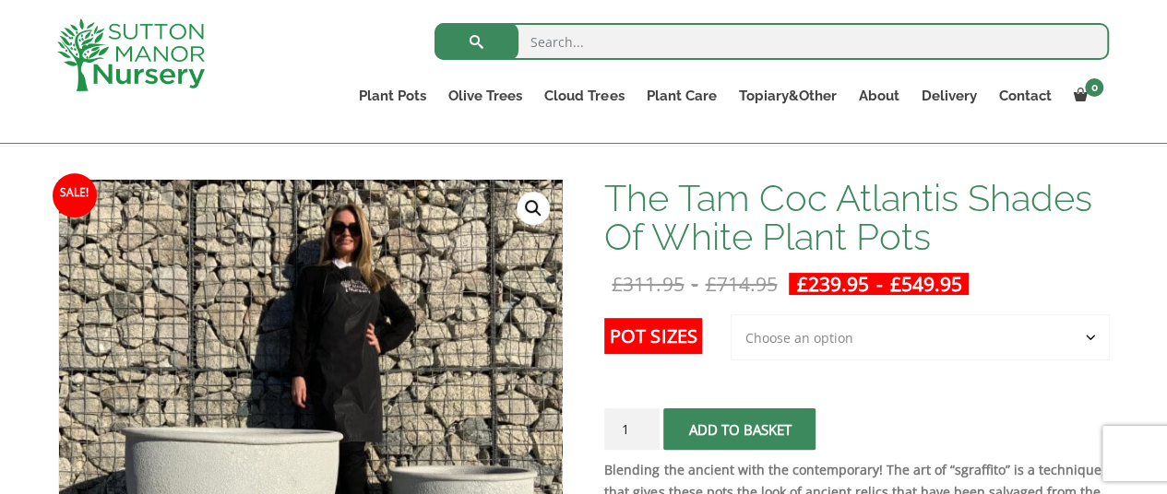
scroll to position [277, 0]
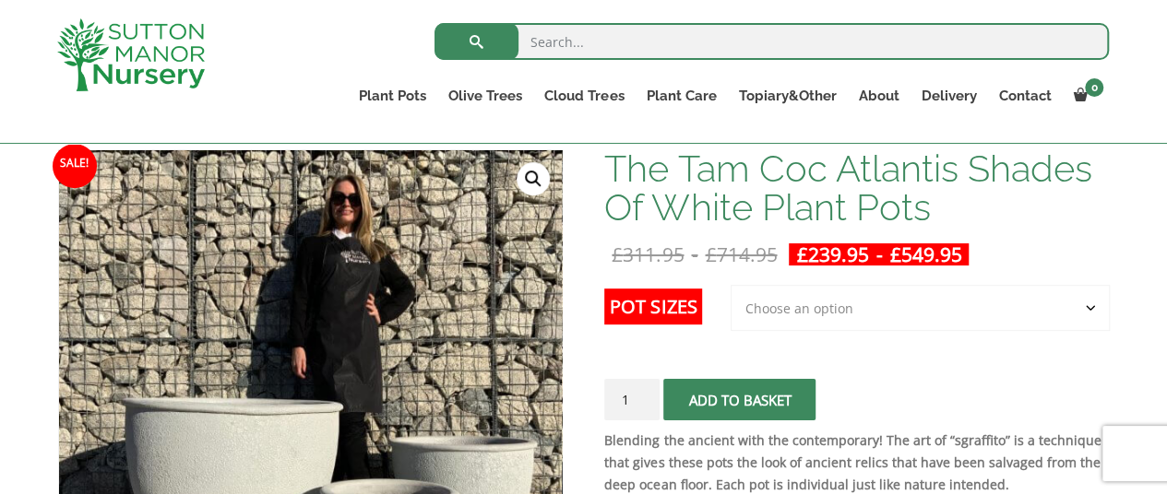
click at [815, 301] on select "Choose an option 3rd to Largest Pot In The Picture 2nd to Largest Pot In The Pi…" at bounding box center [919, 308] width 379 height 46
click at [731, 285] on select "Choose an option 3rd to Largest Pot In The Picture 2nd to Largest Pot In The Pi…" at bounding box center [919, 308] width 379 height 46
select select "2nd to Largest Pot In The Picture"
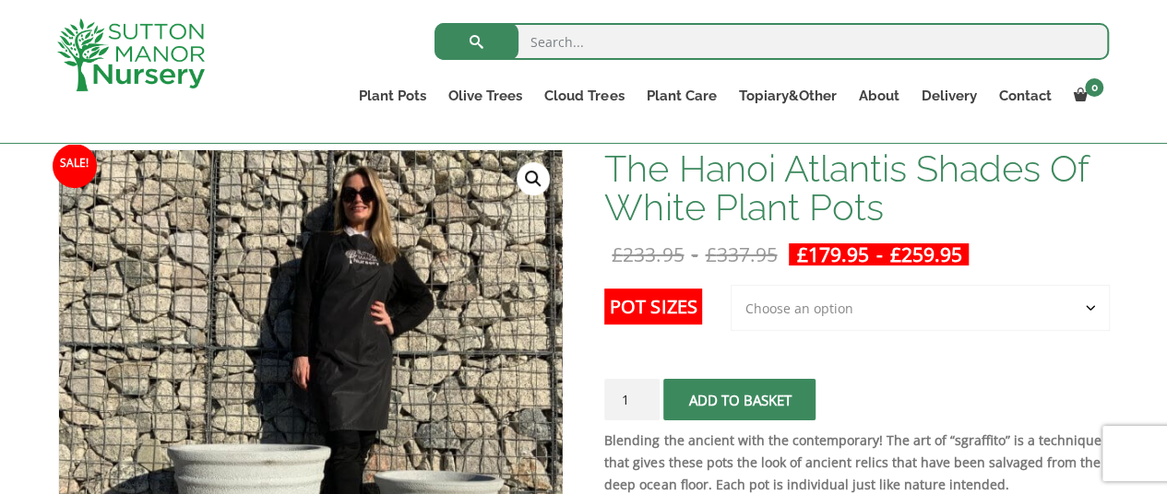
scroll to position [369, 0]
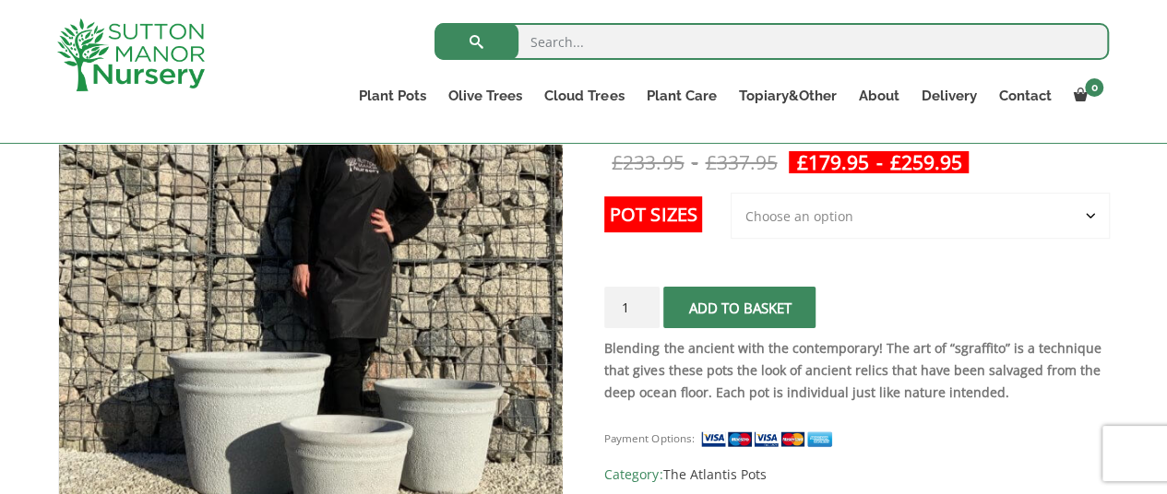
click at [851, 207] on select "Choose an option 3rd to Largest Pot In The Picture 2nd to Largest Pot In The Pi…" at bounding box center [919, 216] width 379 height 46
select select "Largest pot In The Picture"
click at [731, 193] on select "Choose an option 3rd to Largest Pot In The Picture 2nd to Largest Pot In The Pi…" at bounding box center [919, 216] width 379 height 46
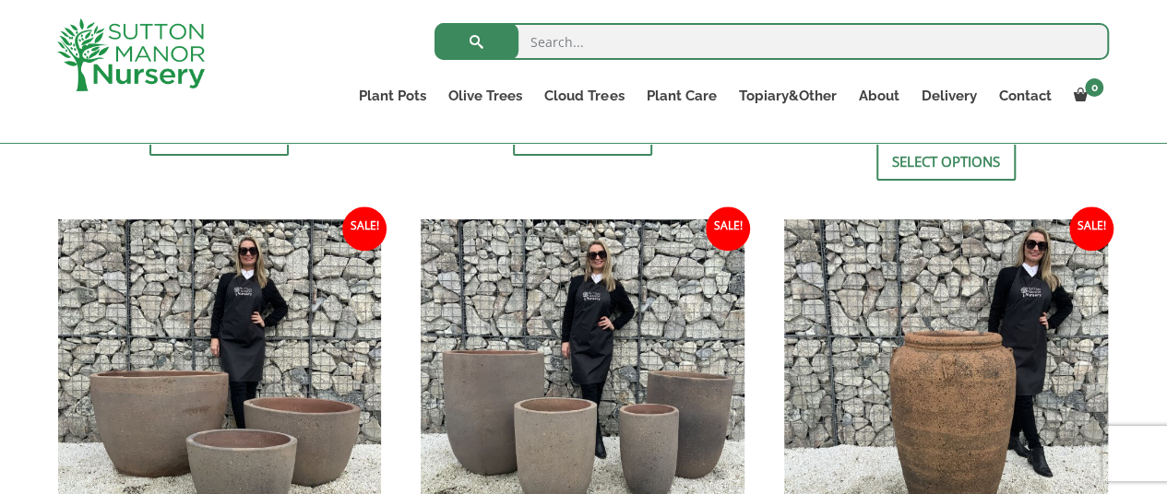
scroll to position [830, 0]
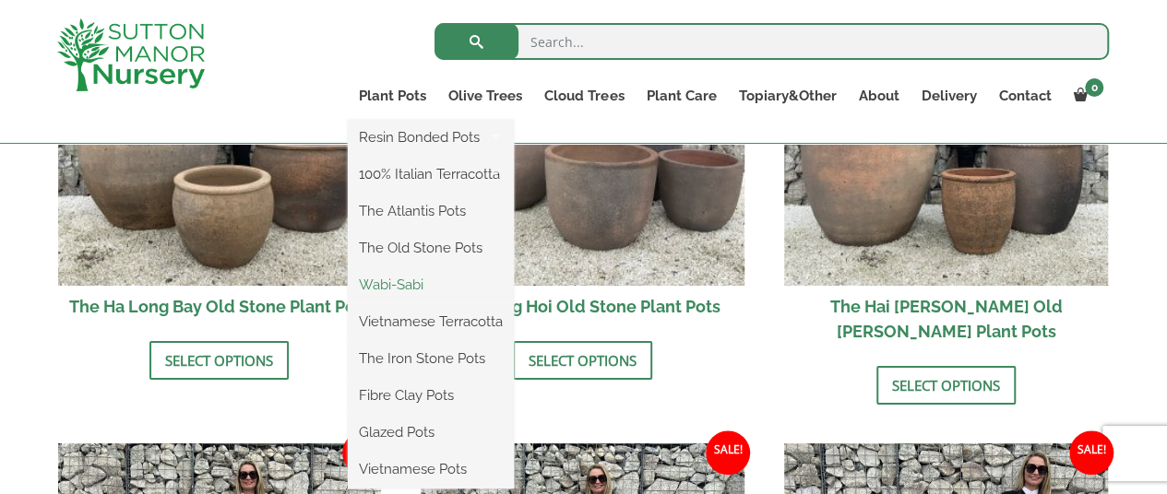
click at [393, 279] on link "Wabi-Sabi" at bounding box center [431, 285] width 166 height 28
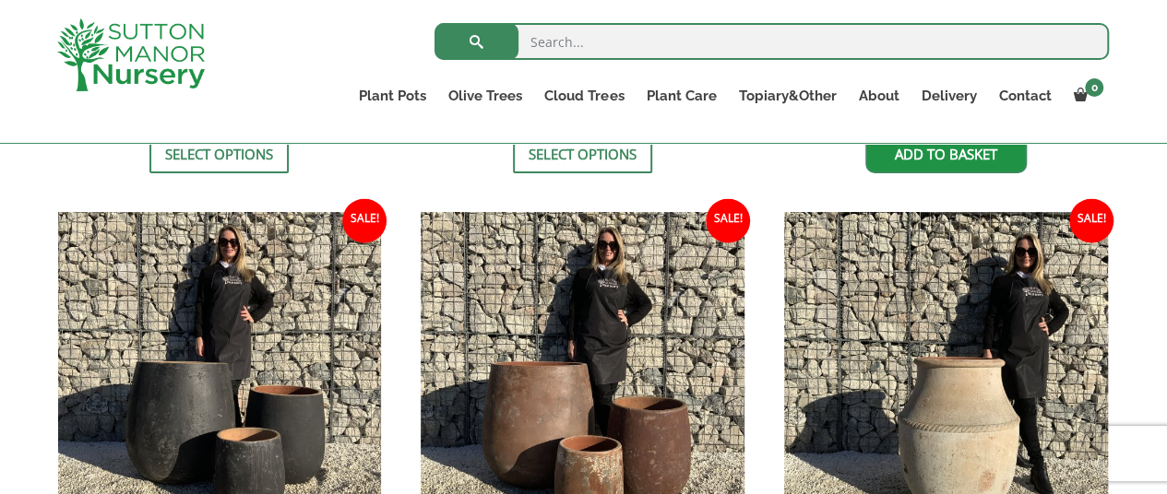
scroll to position [1844, 0]
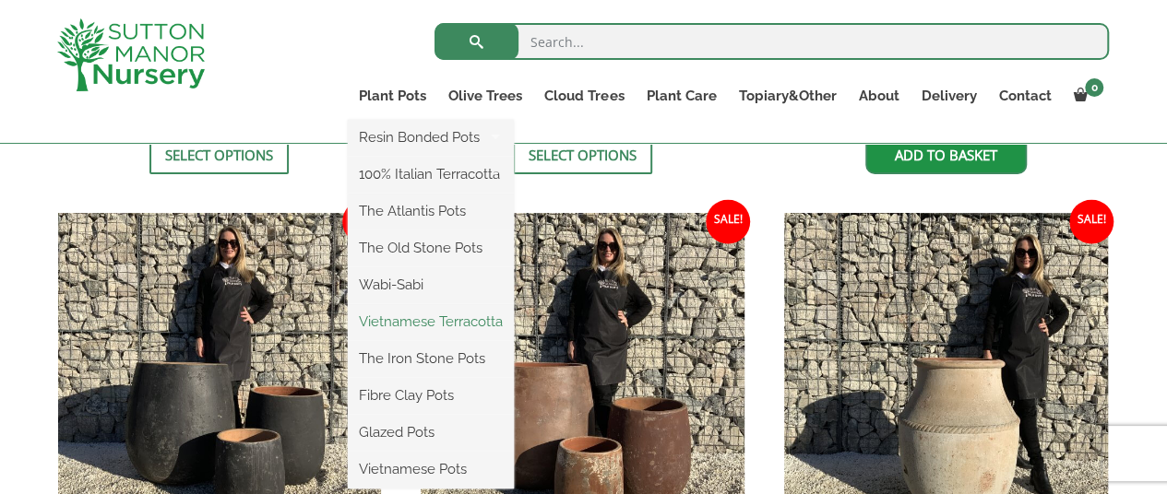
click at [419, 325] on link "Vietnamese Terracotta" at bounding box center [431, 322] width 166 height 28
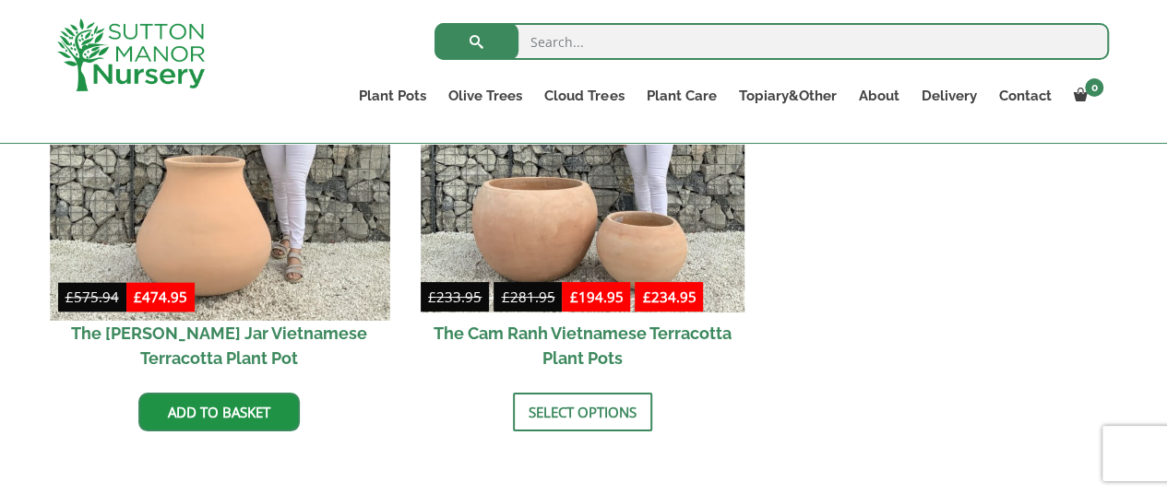
scroll to position [1383, 0]
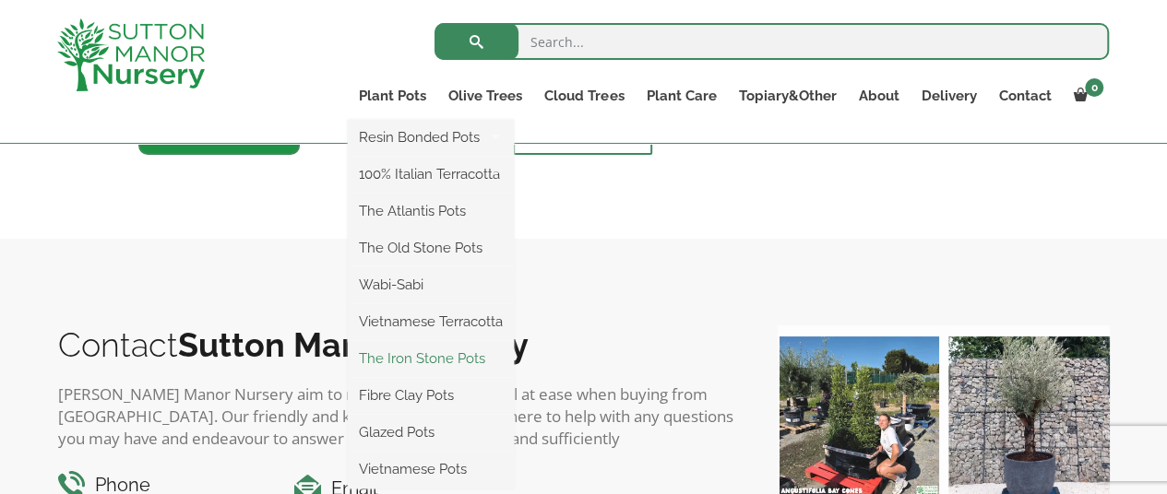
click at [415, 355] on link "The Iron Stone Pots" at bounding box center [431, 359] width 166 height 28
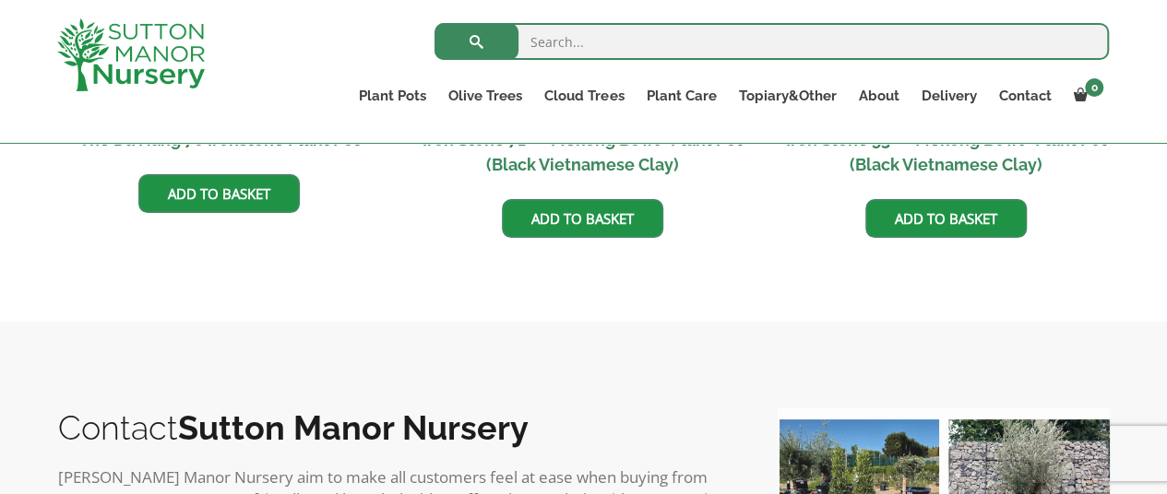
scroll to position [1568, 0]
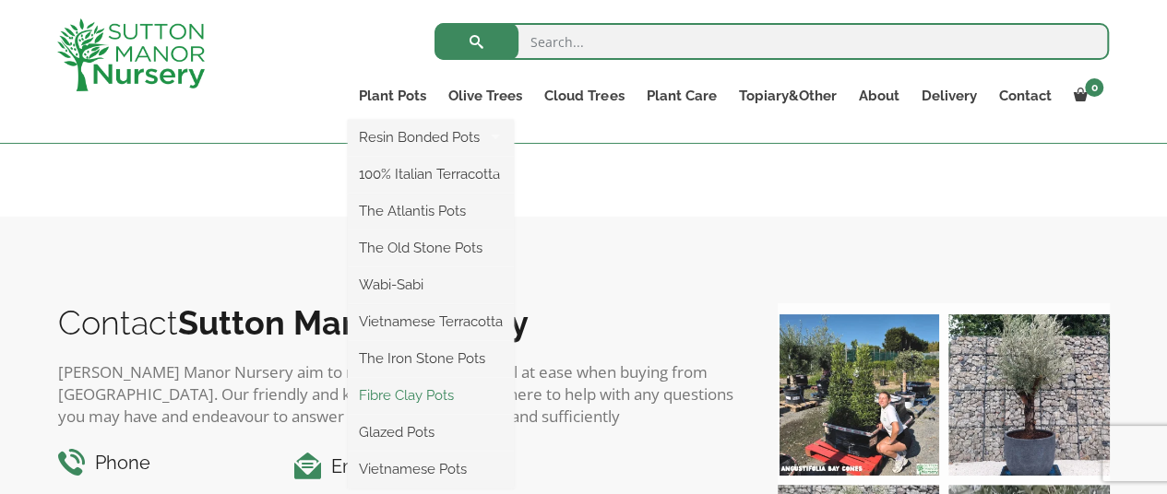
click at [382, 401] on link "Fibre Clay Pots" at bounding box center [431, 396] width 166 height 28
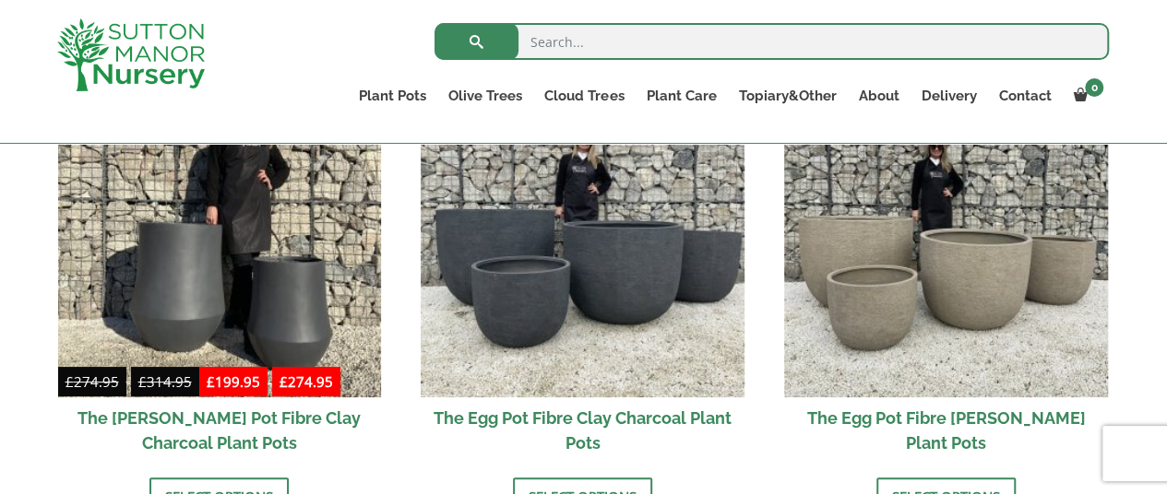
scroll to position [645, 0]
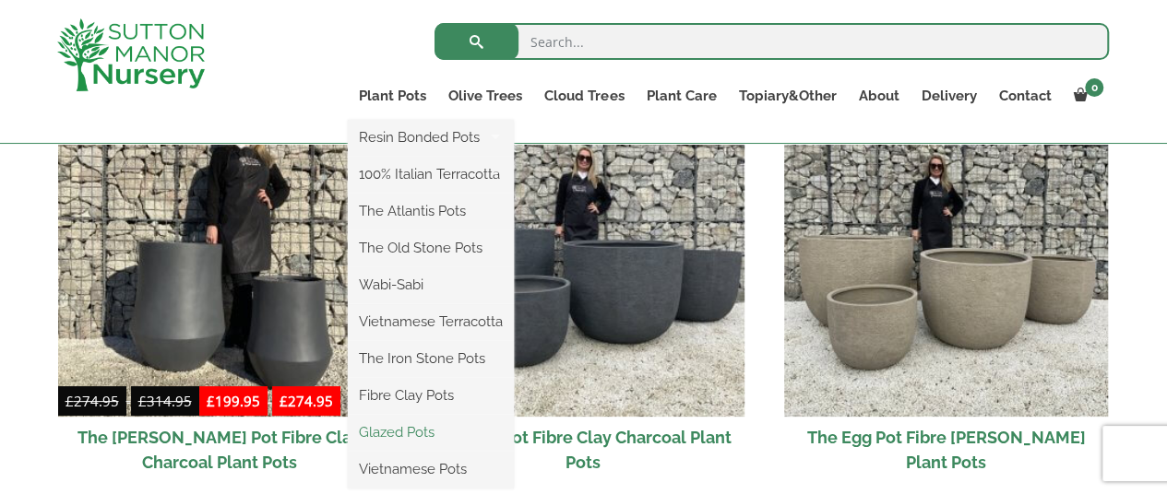
click at [416, 430] on link "Glazed Pots" at bounding box center [431, 433] width 166 height 28
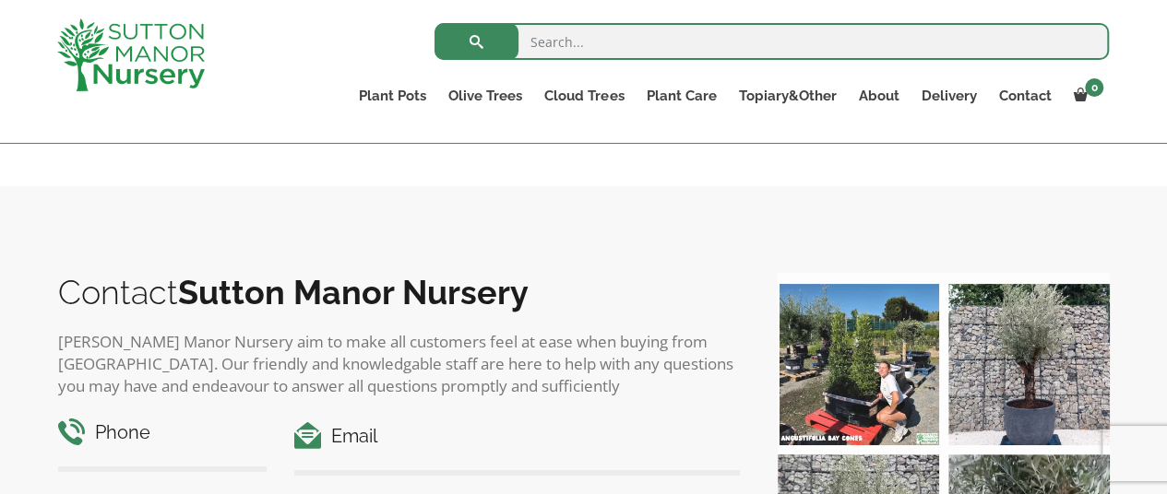
scroll to position [2121, 0]
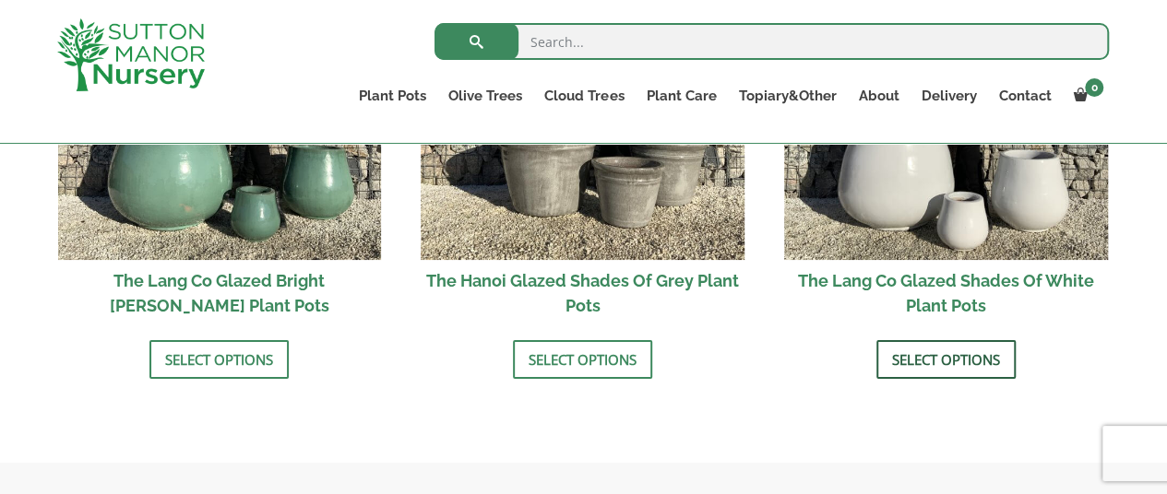
click at [942, 353] on link "Select options" at bounding box center [945, 359] width 139 height 39
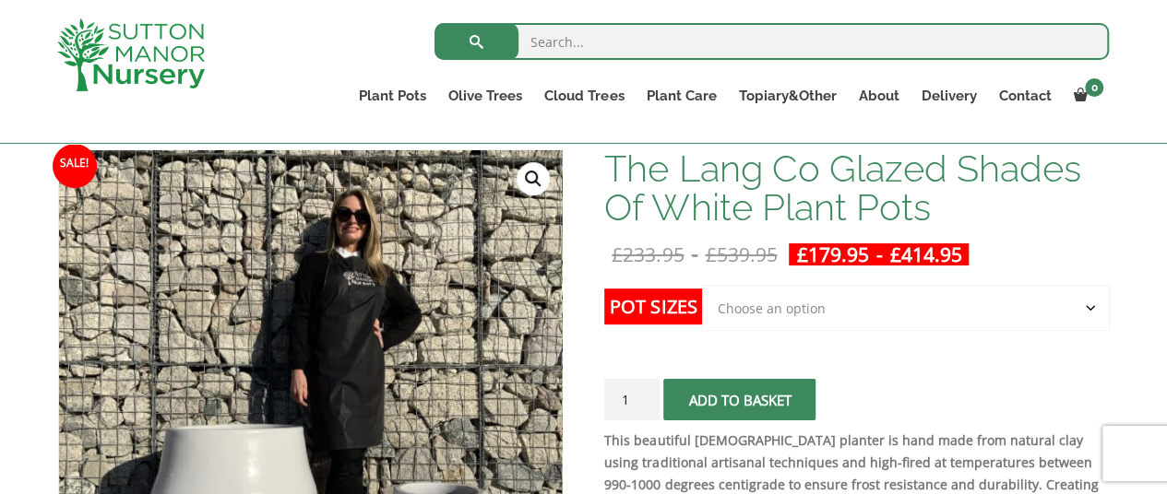
click at [918, 314] on select "Choose an option Click here to buy the 3rd to Largest Pot In The Picture Click …" at bounding box center [905, 308] width 407 height 46
select select "Click here to buy the Largest pot In The Picture"
click at [702, 285] on select "Choose an option Click here to buy the 3rd to Largest Pot In The Picture Click …" at bounding box center [905, 308] width 407 height 46
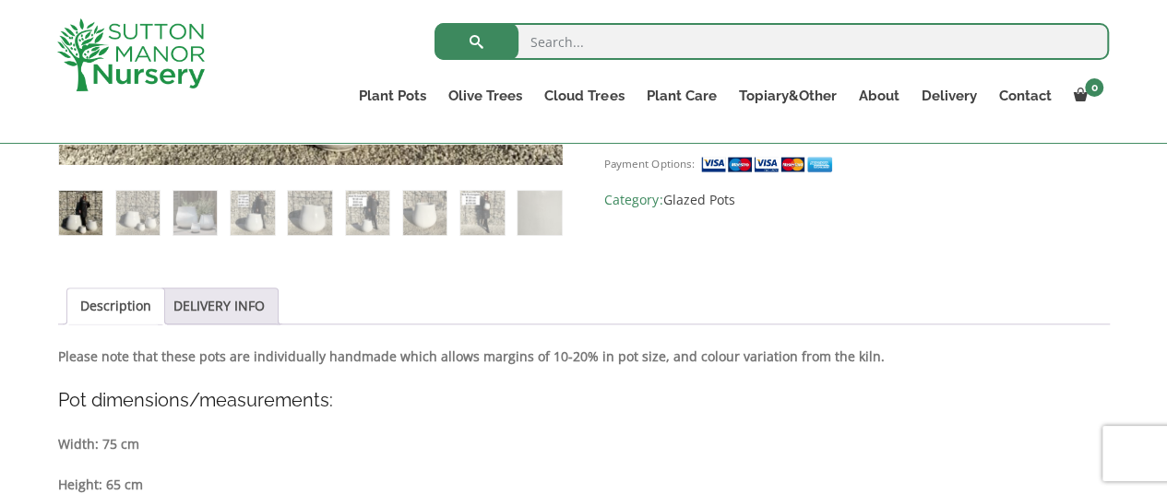
scroll to position [738, 0]
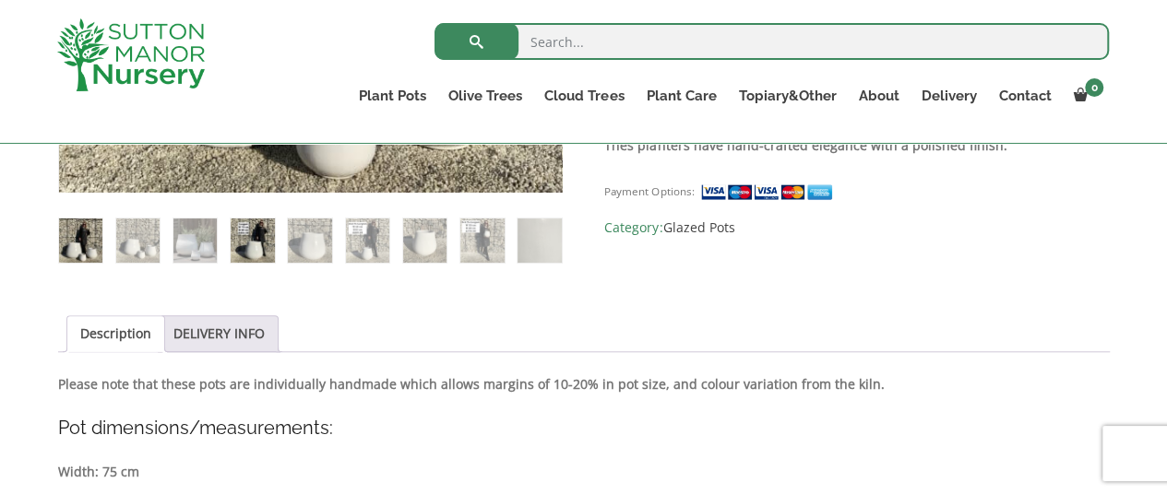
click at [240, 239] on img at bounding box center [252, 240] width 43 height 43
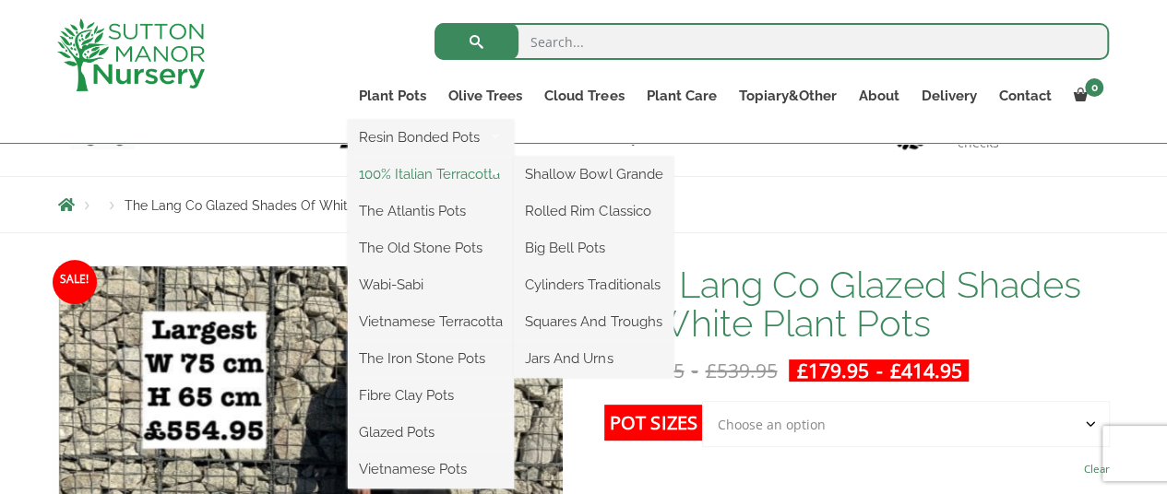
scroll to position [184, 0]
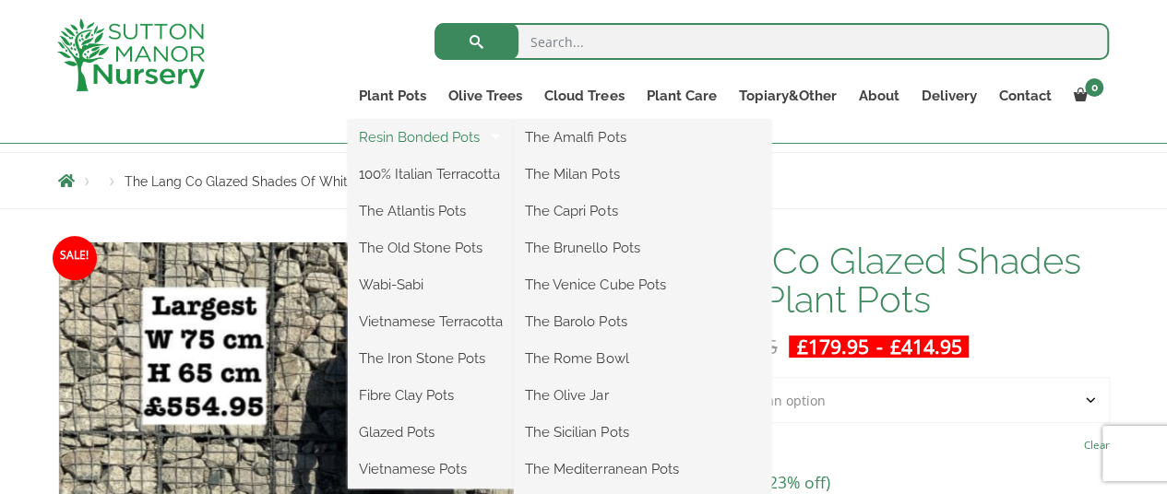
click at [433, 134] on link "Resin Bonded Pots" at bounding box center [431, 138] width 166 height 28
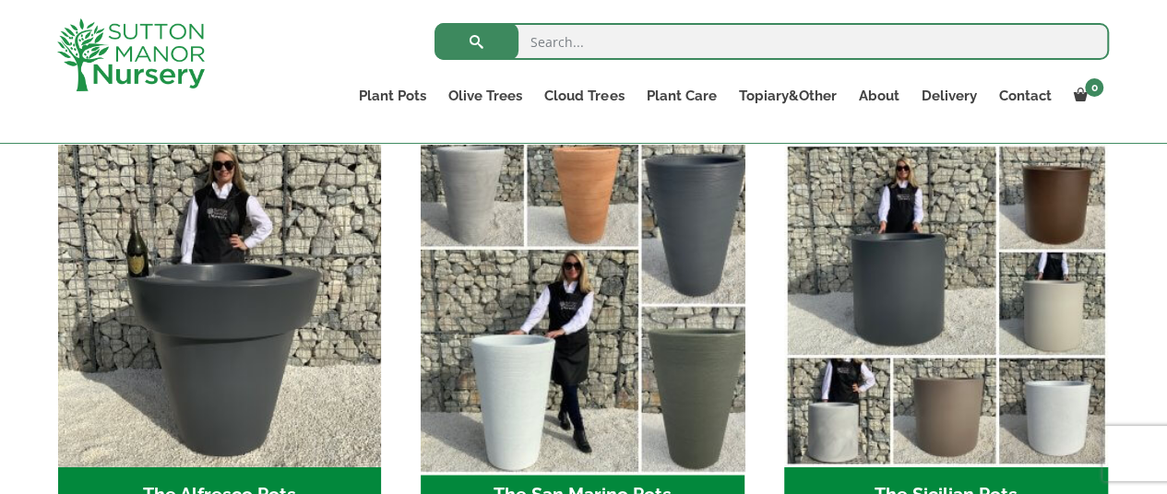
scroll to position [2272, 0]
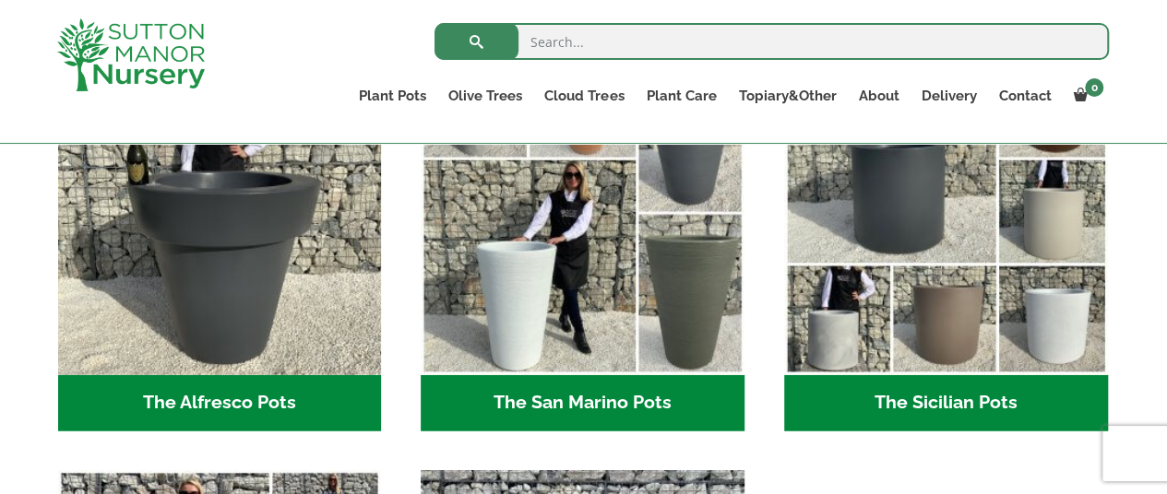
click at [946, 398] on h2 "The Sicilian Pots (18)" at bounding box center [946, 403] width 324 height 57
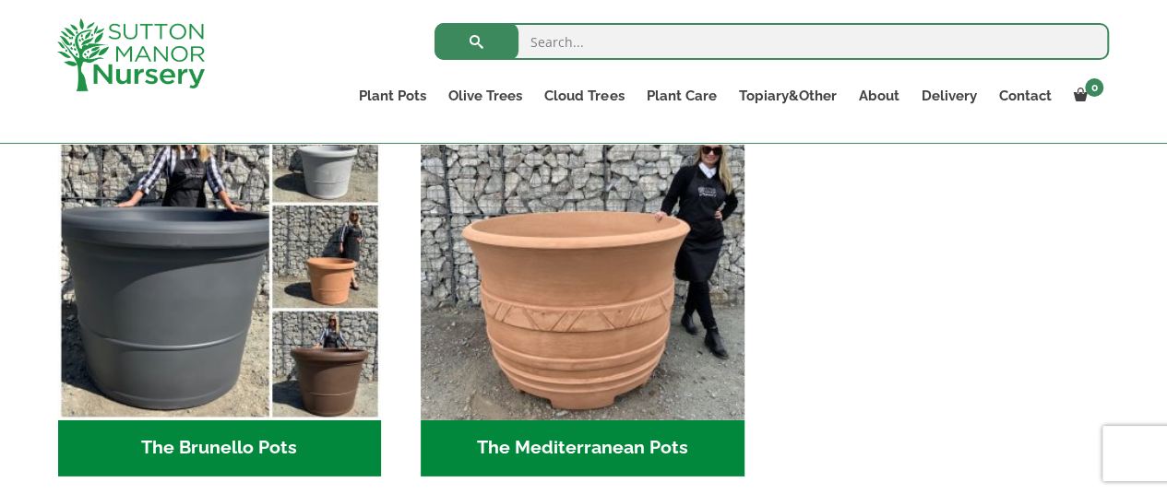
scroll to position [2674, 0]
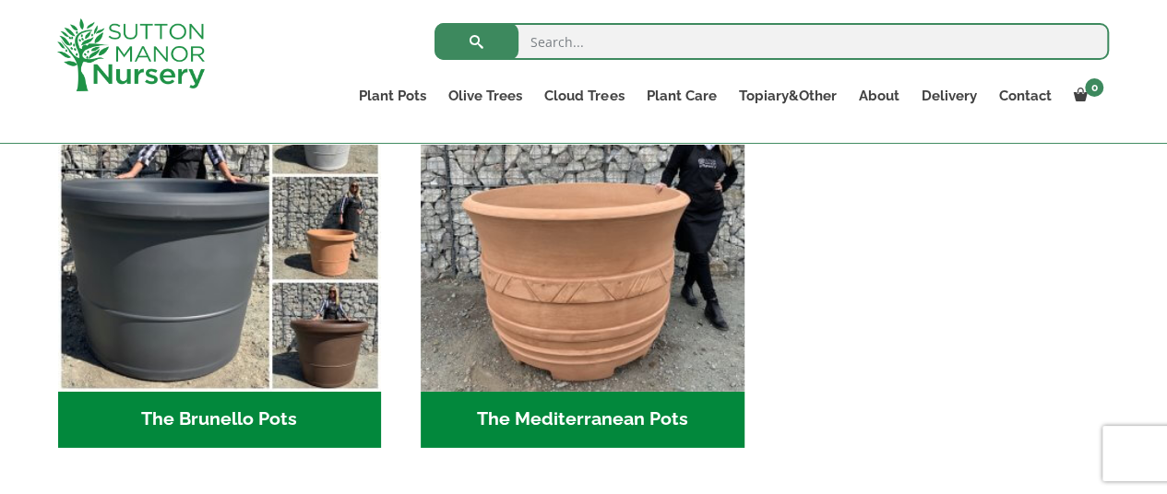
click at [323, 409] on h2 "The Brunello Pots (14)" at bounding box center [220, 420] width 324 height 57
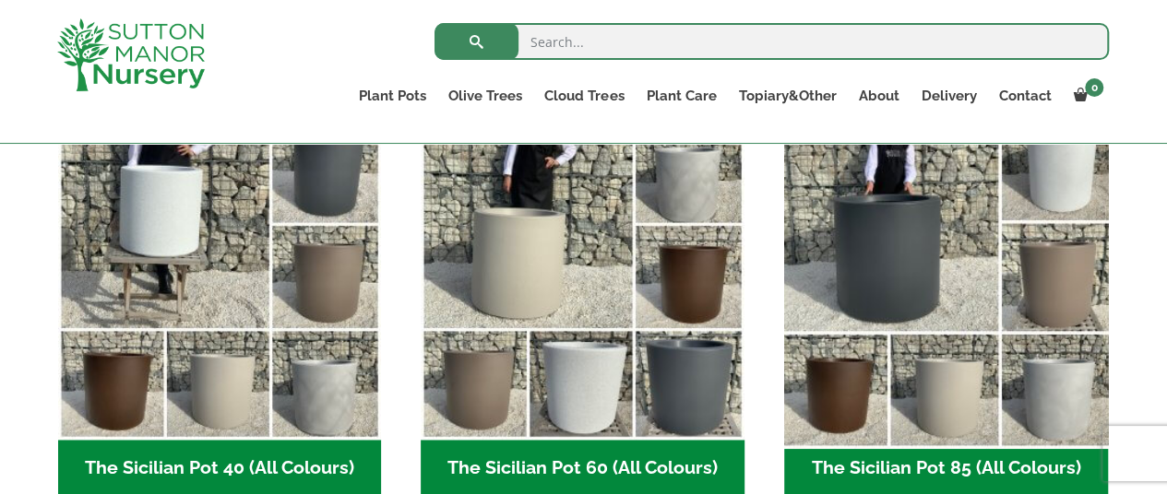
scroll to position [553, 0]
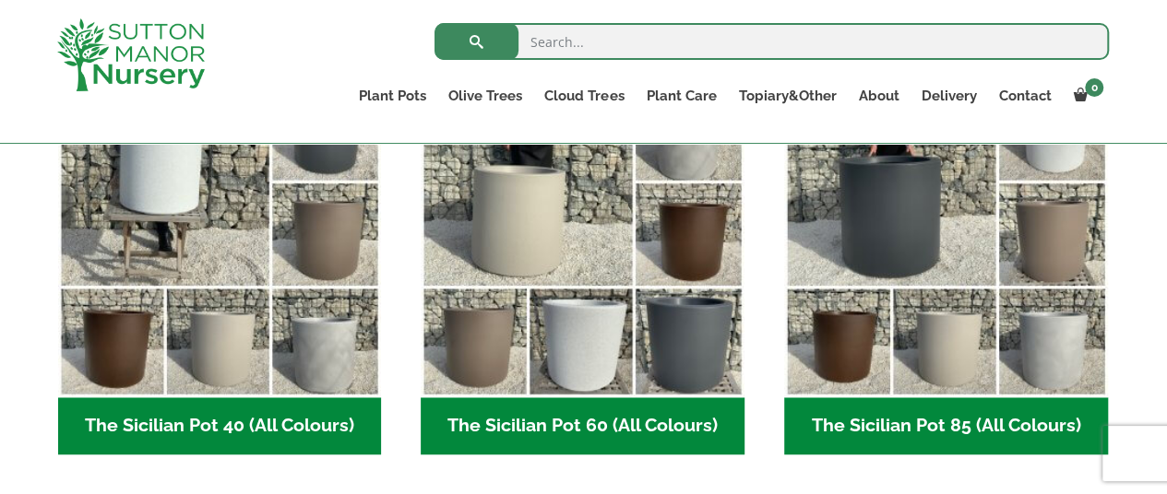
click at [985, 421] on h2 "The Sicilian Pot 85 (All Colours) (6)" at bounding box center [946, 425] width 324 height 57
click at [572, 418] on h2 "The Sicilian Pot 60 (All Colours) (6)" at bounding box center [582, 425] width 324 height 57
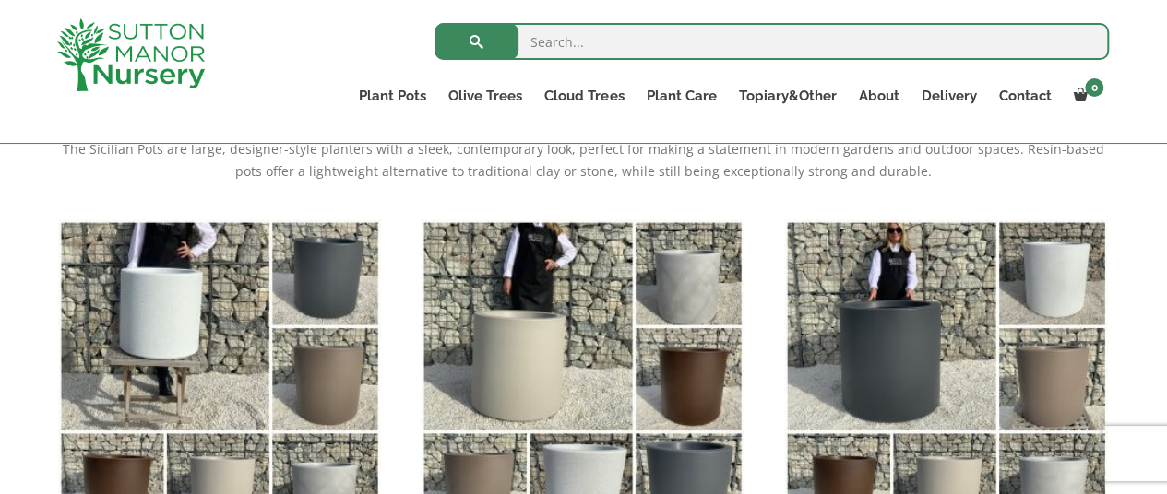
scroll to position [645, 0]
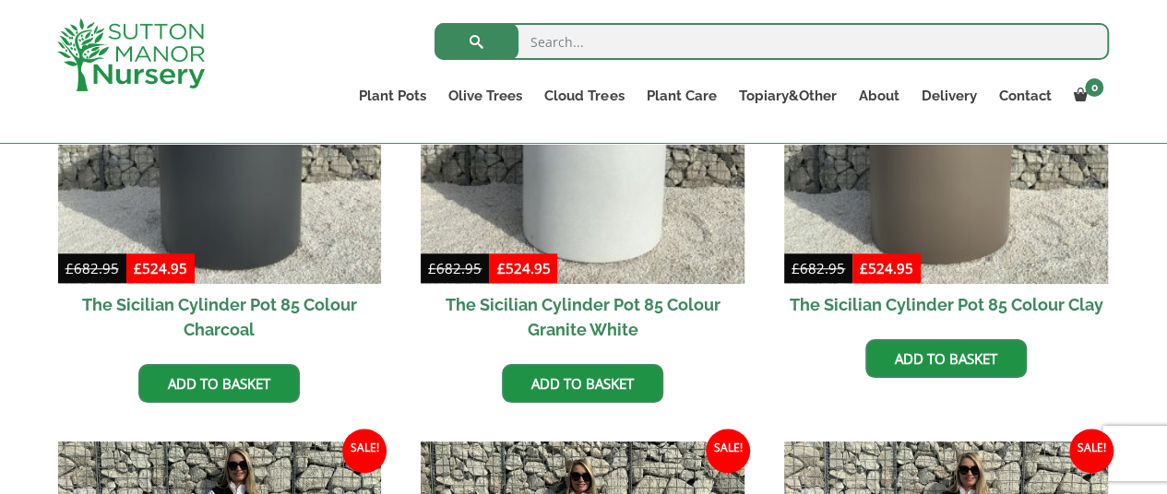
scroll to position [461, 0]
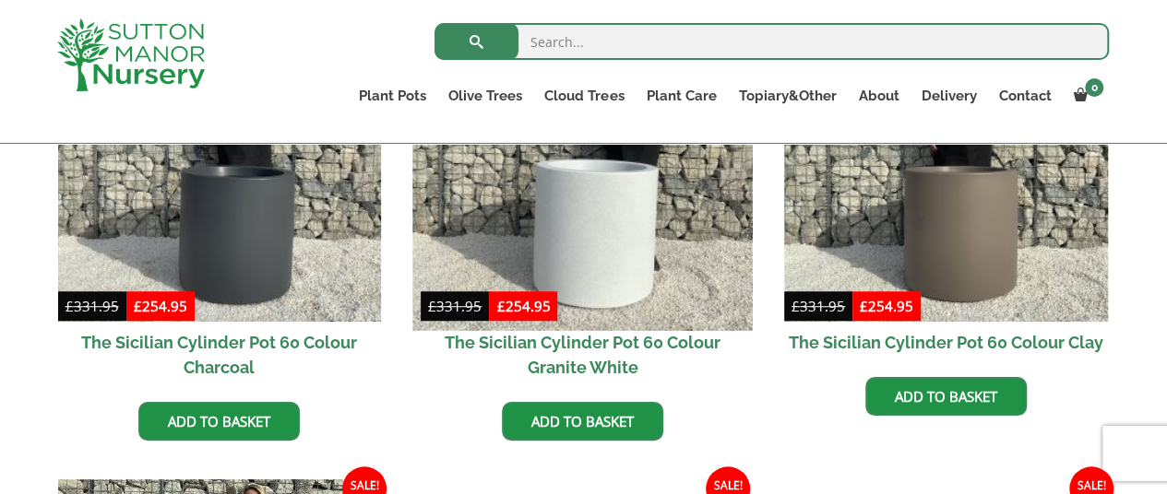
scroll to position [645, 0]
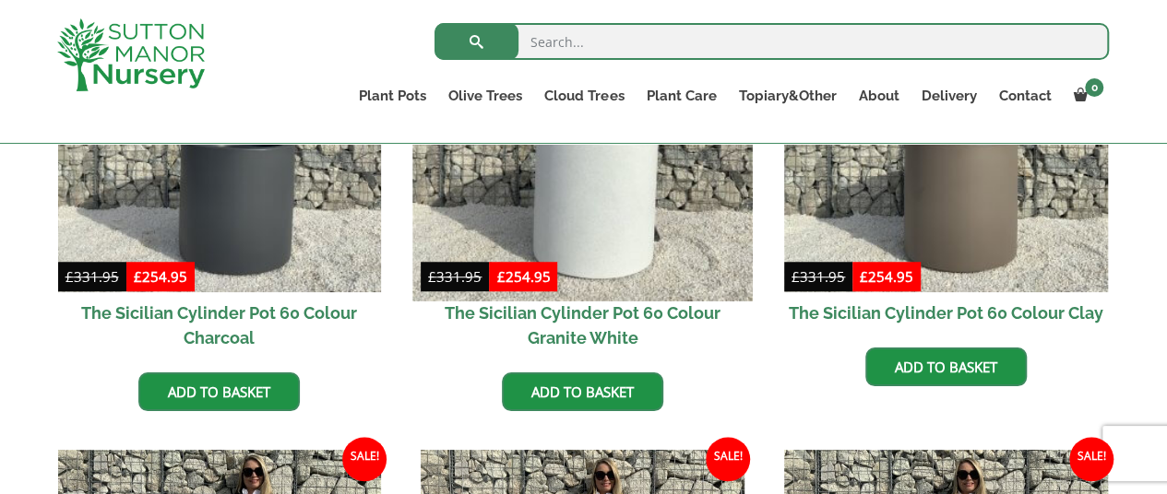
click at [590, 196] on img at bounding box center [582, 130] width 339 height 339
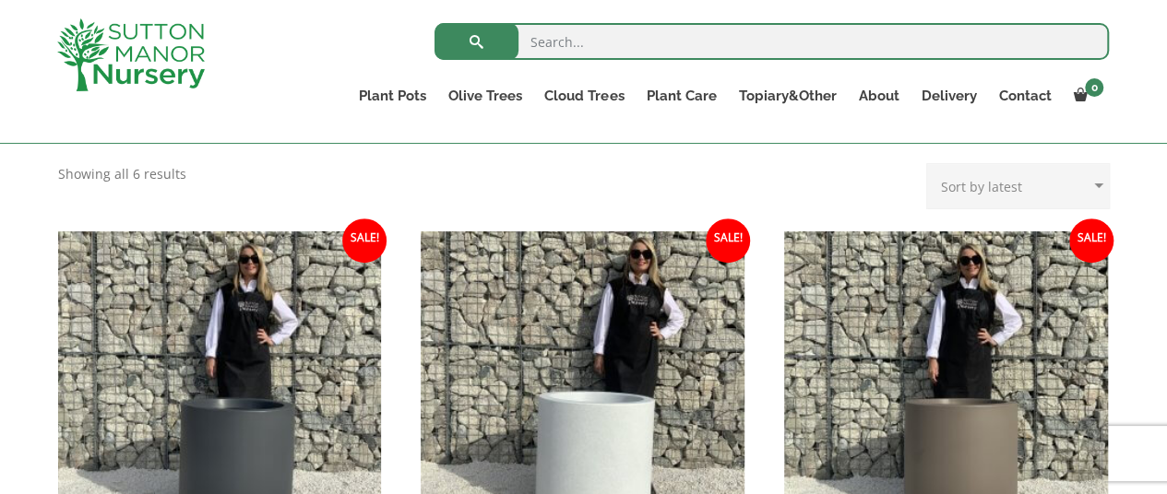
scroll to position [184, 0]
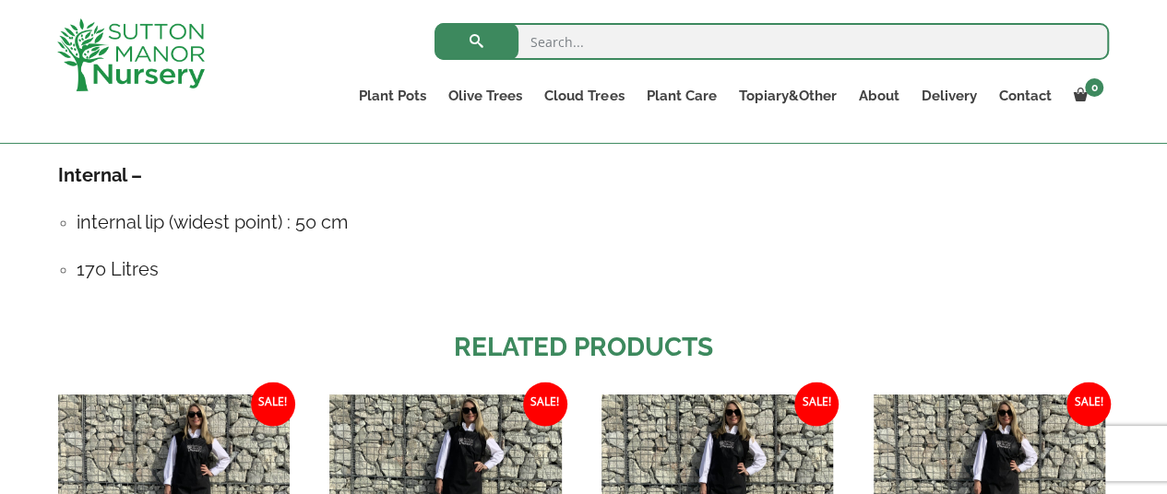
scroll to position [1752, 0]
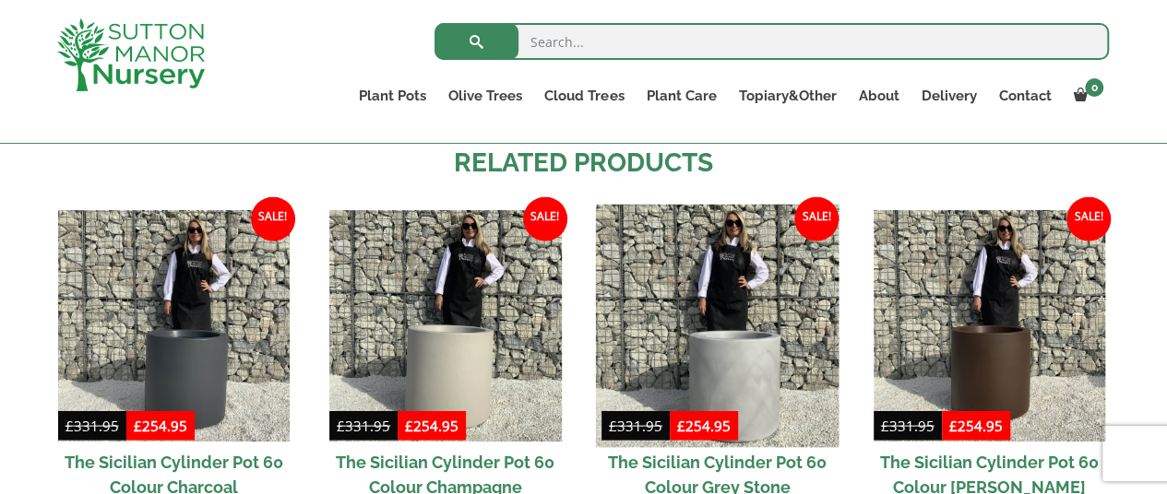
click at [762, 337] on img at bounding box center [717, 325] width 243 height 243
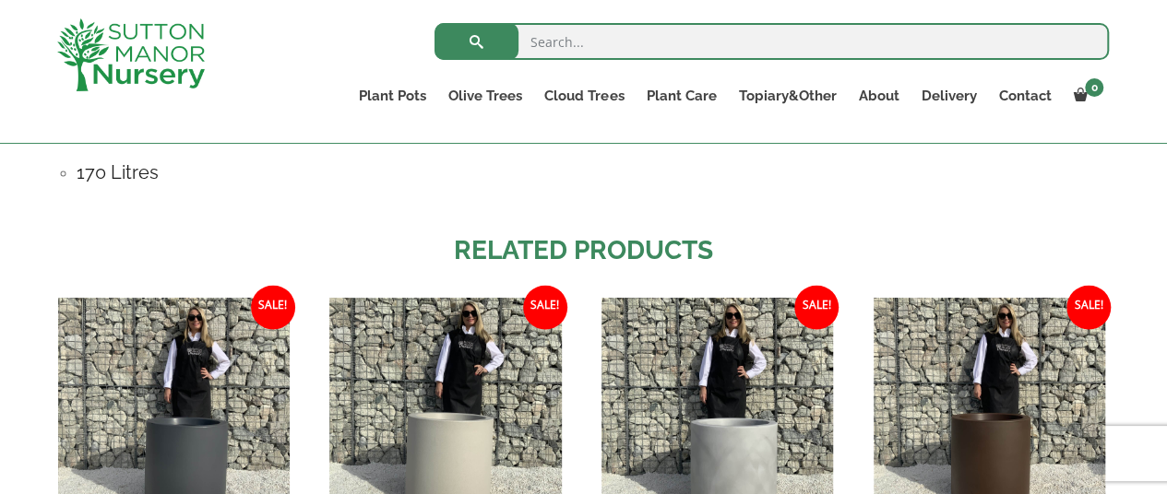
scroll to position [1660, 0]
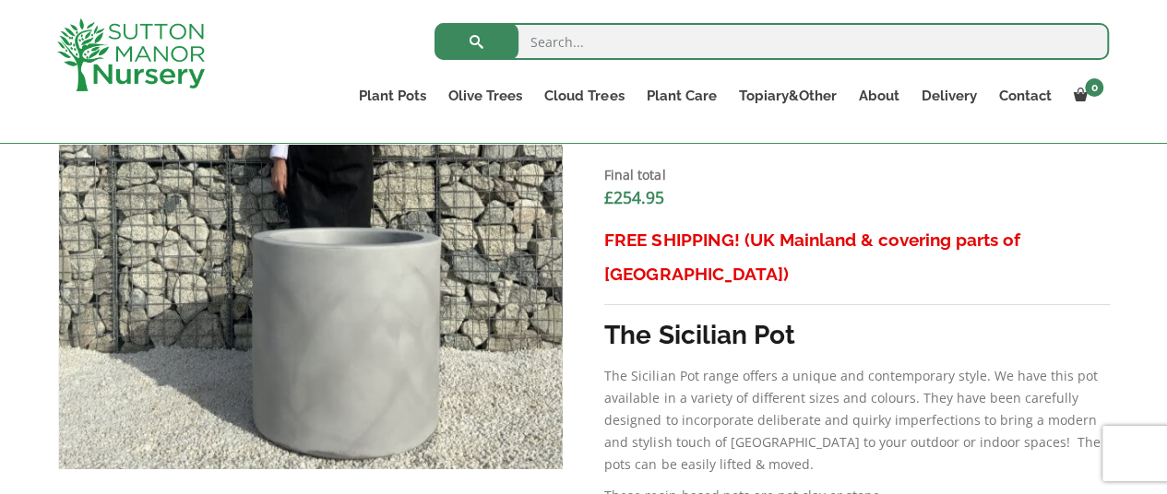
scroll to position [553, 0]
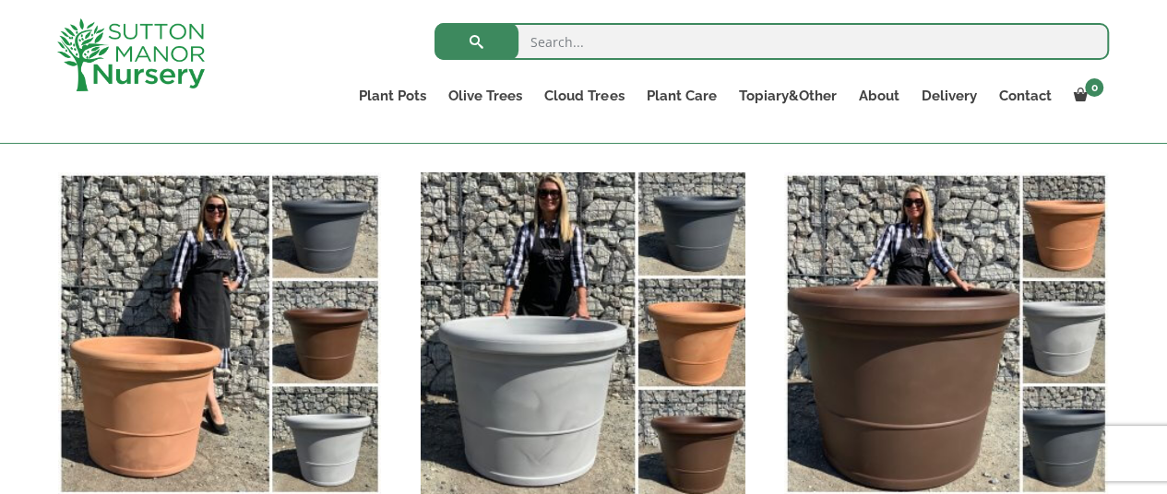
scroll to position [553, 0]
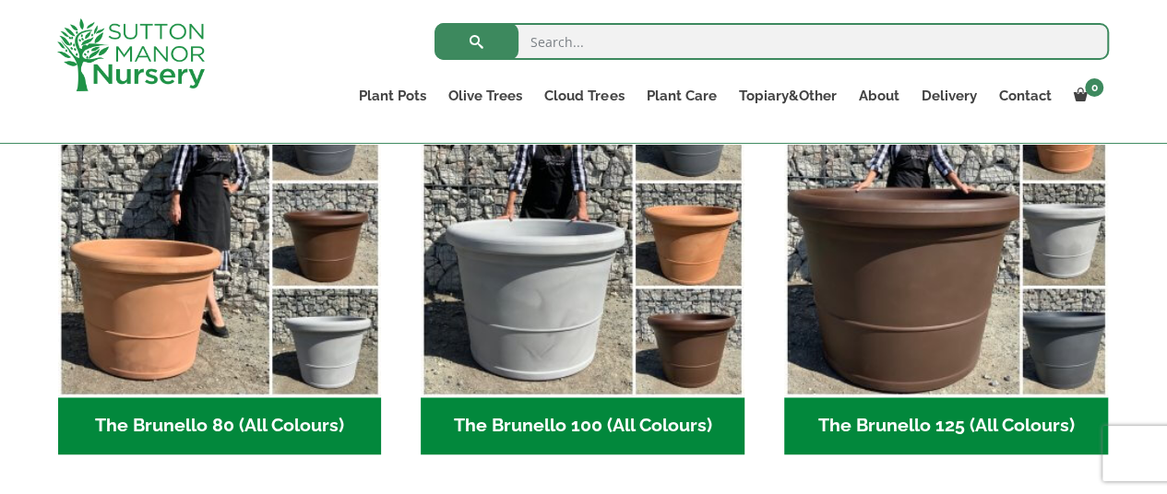
click at [308, 421] on h2 "The Brunello 80 (All Colours) (4)" at bounding box center [220, 425] width 324 height 57
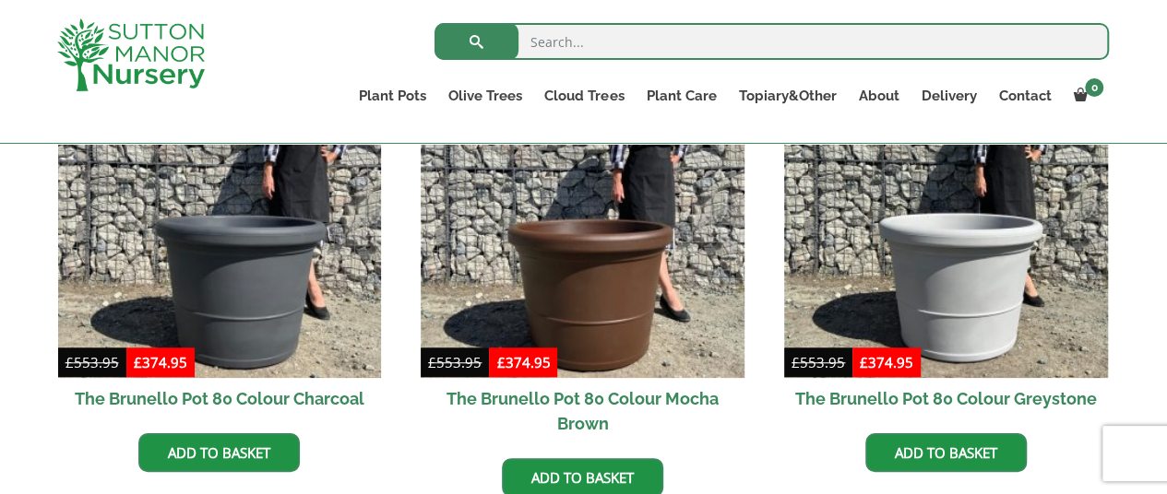
scroll to position [553, 0]
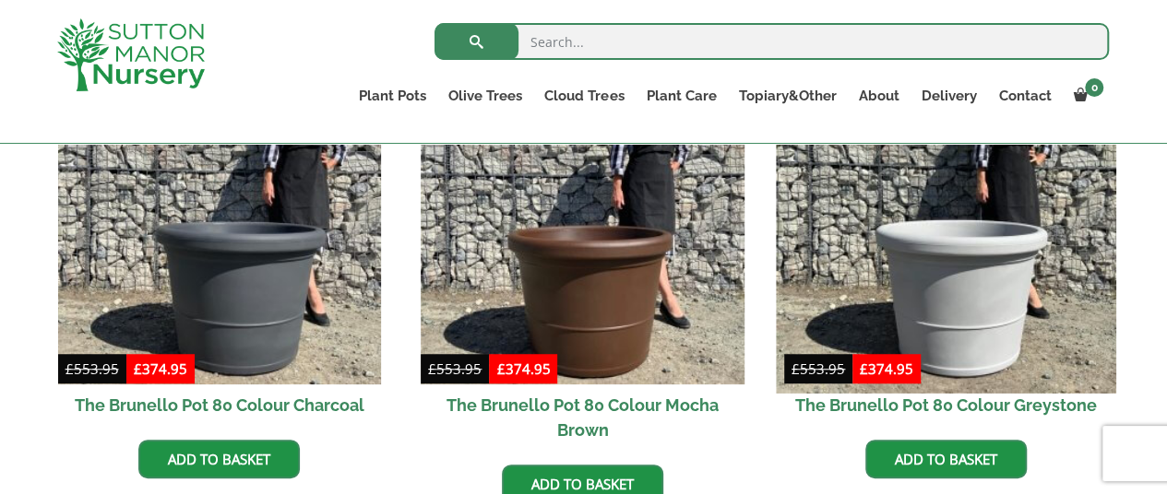
click at [983, 312] on img at bounding box center [945, 222] width 339 height 339
